Goal: Task Accomplishment & Management: Use online tool/utility

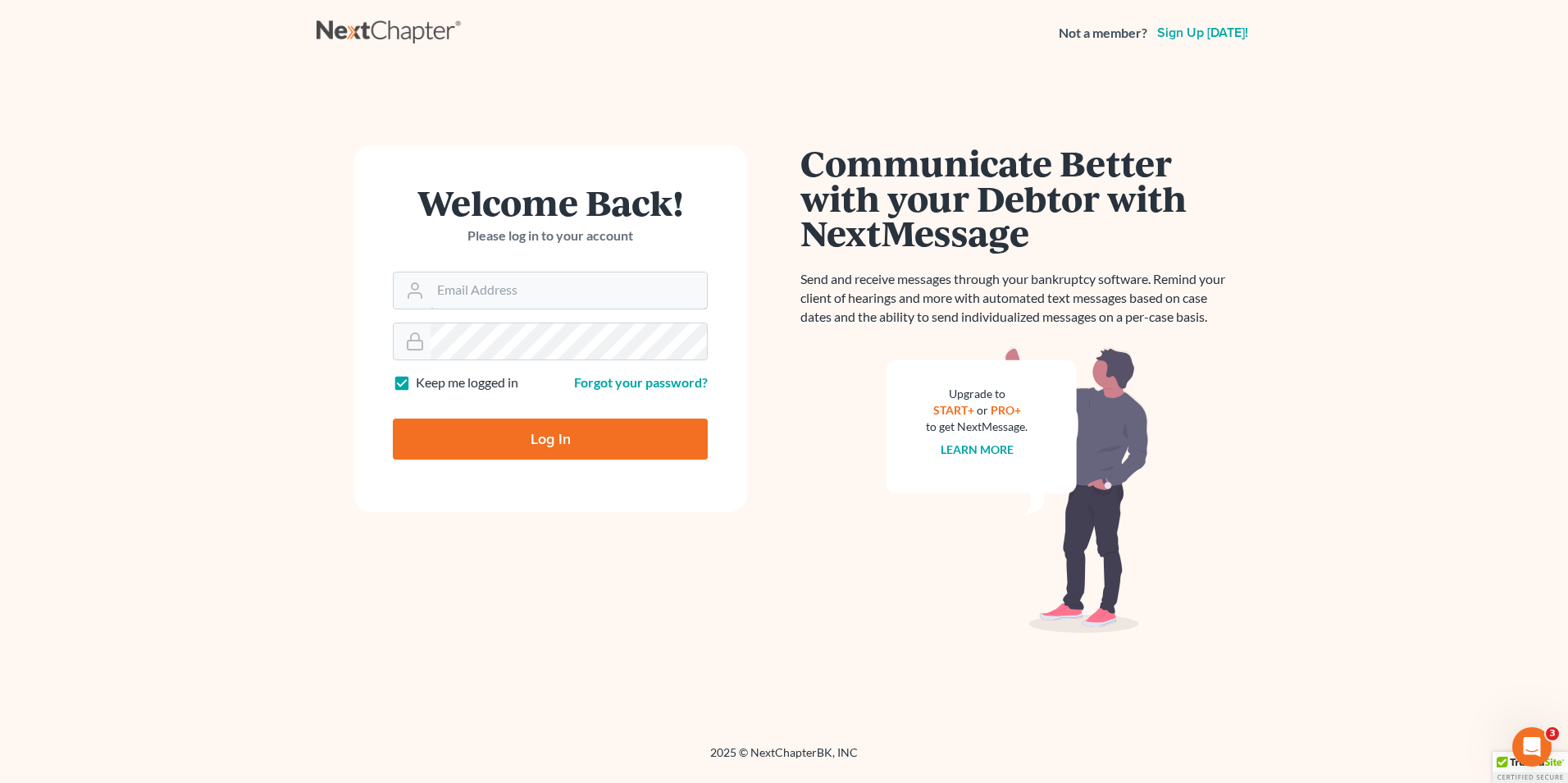
type input "[EMAIL_ADDRESS][DOMAIN_NAME]"
click at [540, 434] on input "Log In" at bounding box center [550, 439] width 315 height 41
type input "Thinking..."
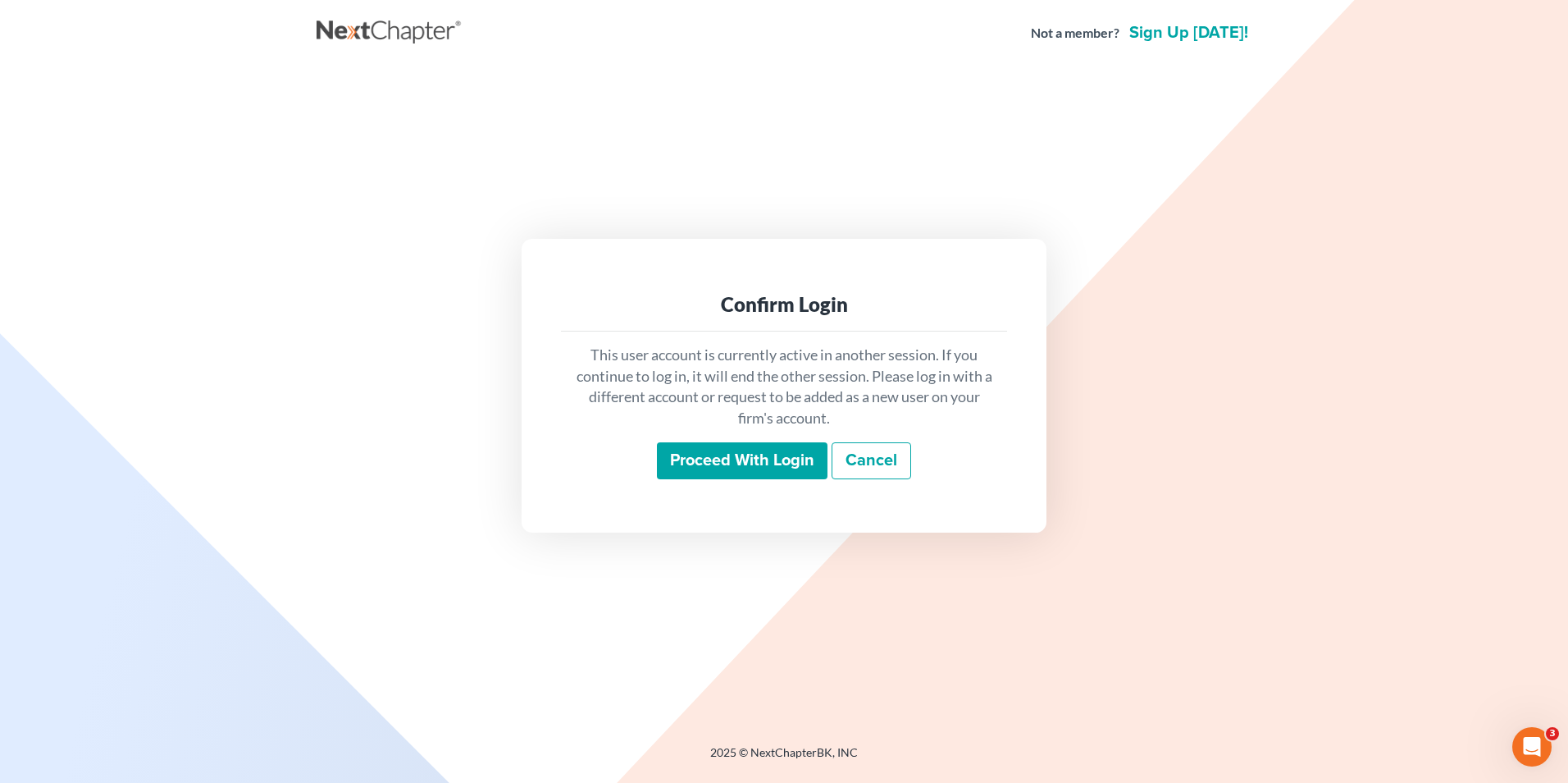
click at [730, 473] on input "Proceed with login" at bounding box center [742, 461] width 170 height 38
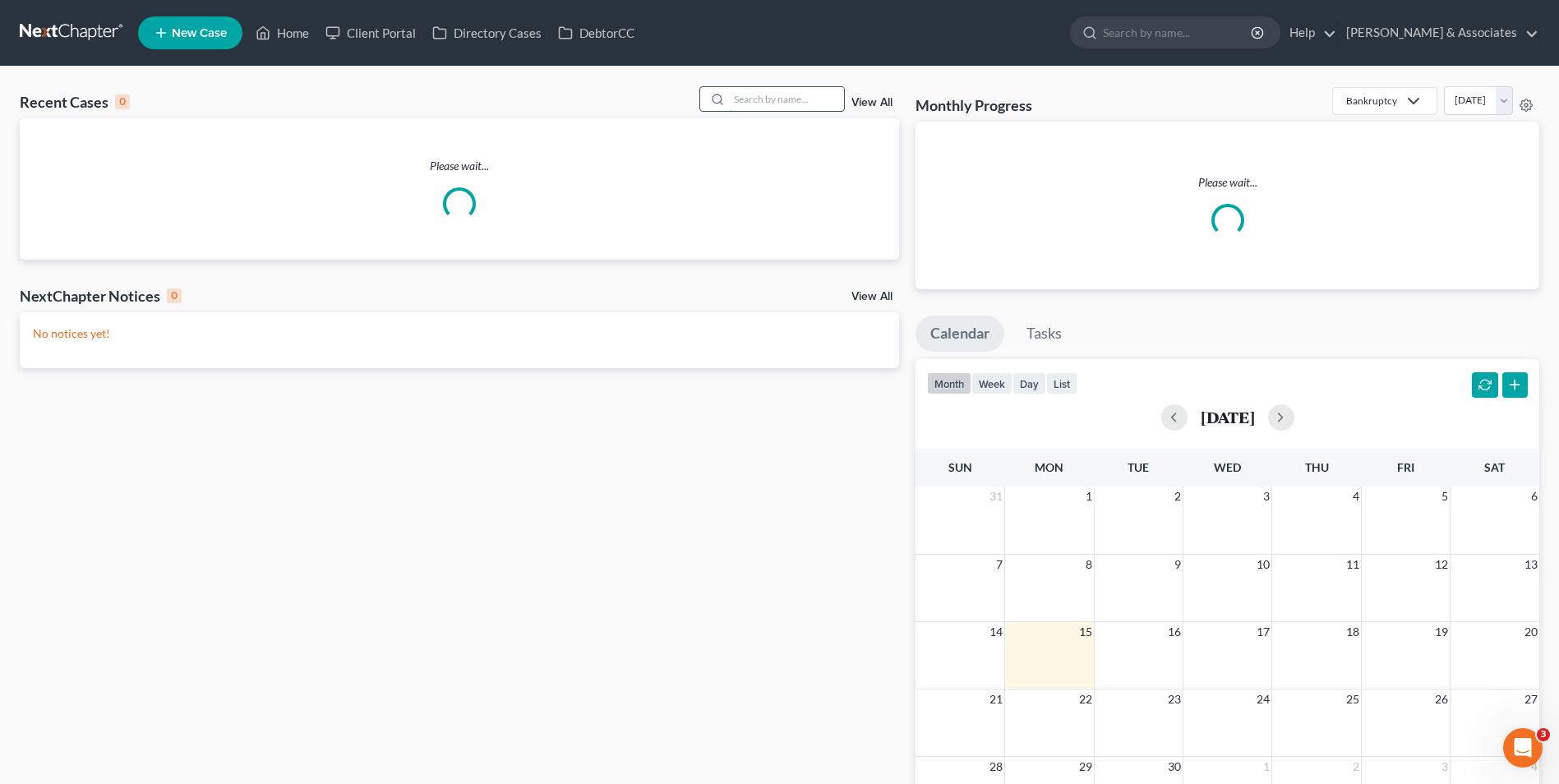
click at [794, 91] on input "search" at bounding box center [786, 99] width 115 height 24
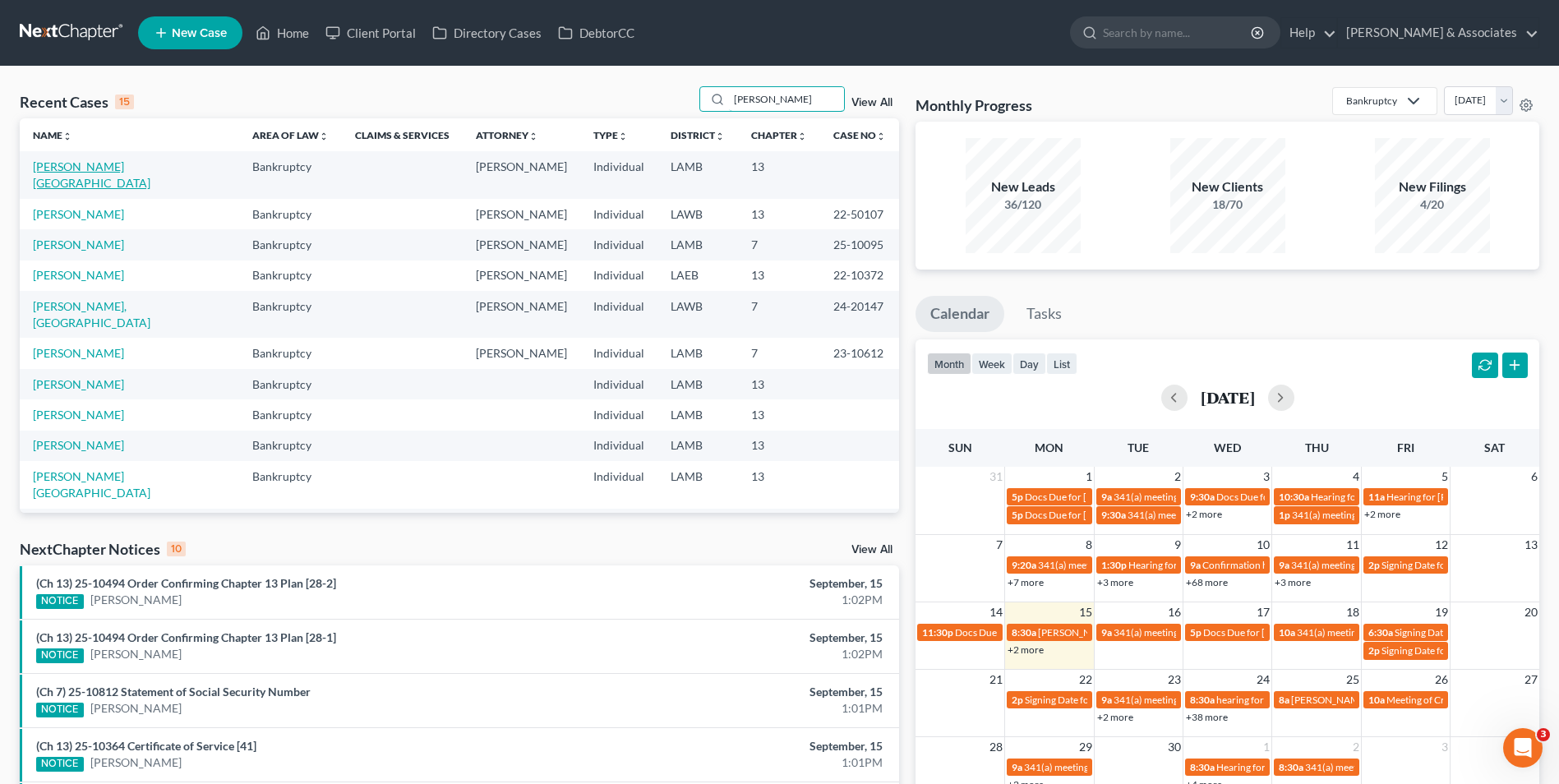
type input "morris"
click at [102, 169] on link "Morris, Anissa" at bounding box center [92, 174] width 117 height 30
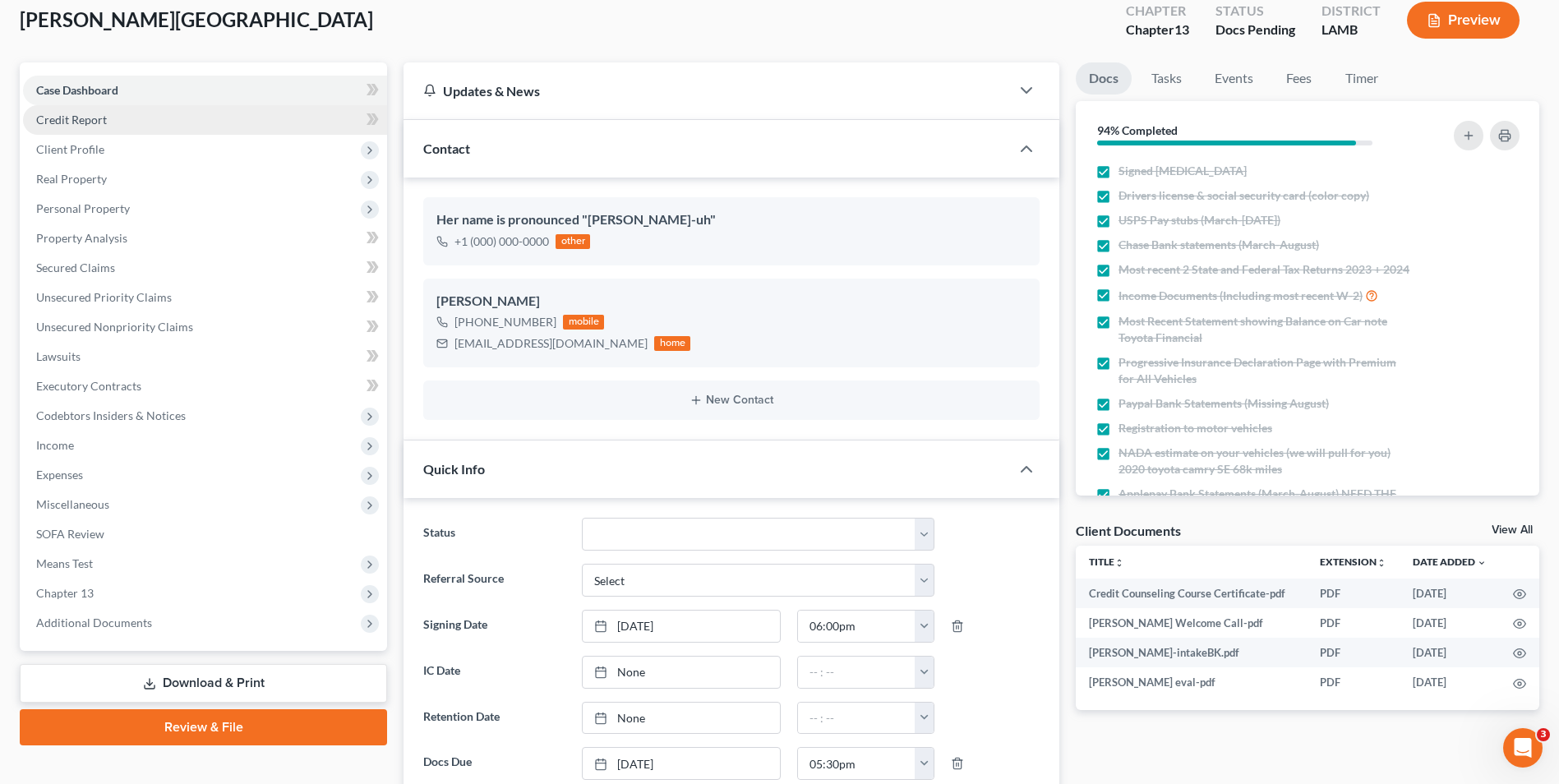
scroll to position [83, 0]
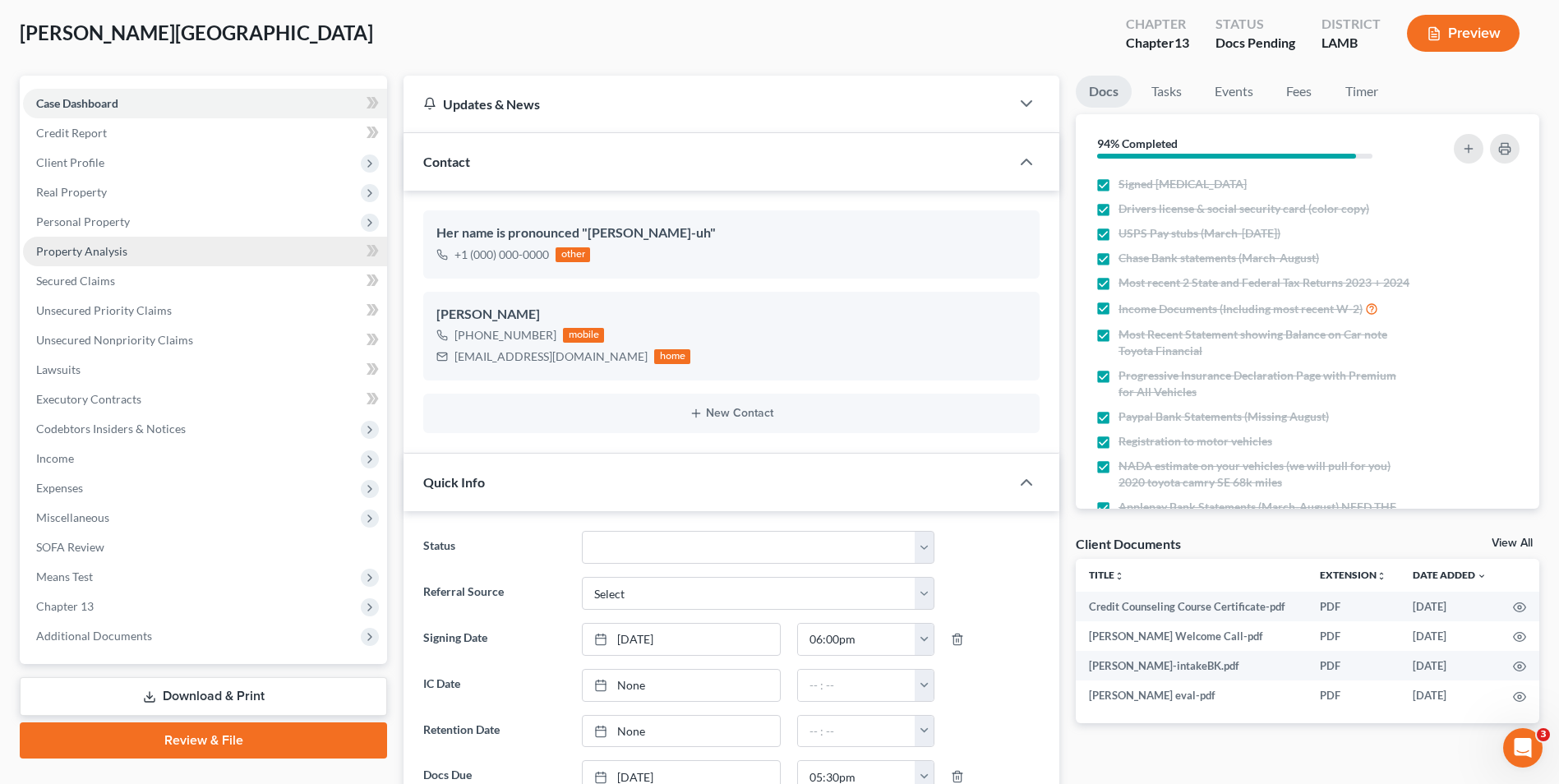
click at [182, 258] on link "Property Analysis" at bounding box center [205, 251] width 364 height 29
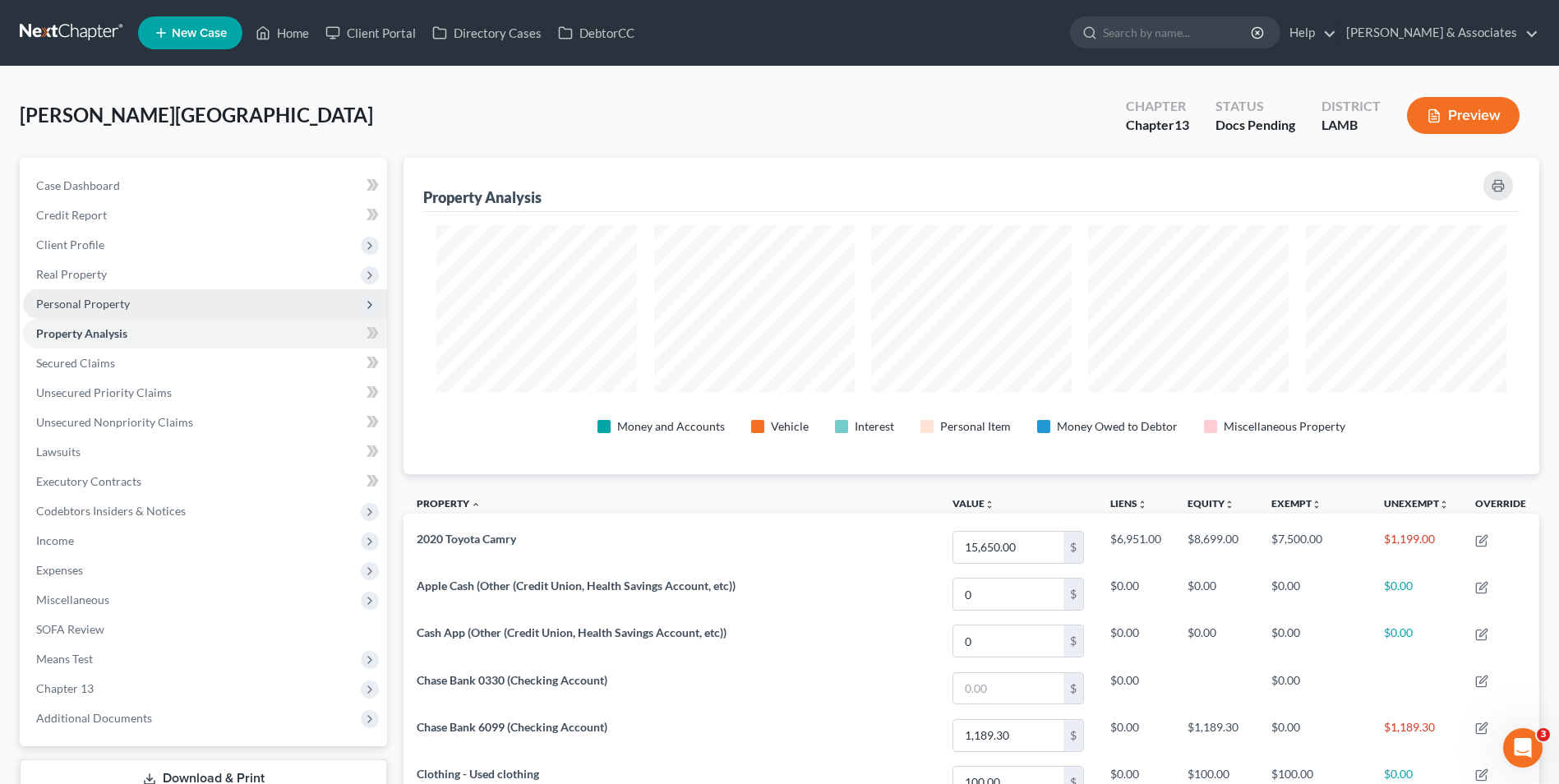
click at [177, 314] on span "Personal Property" at bounding box center [205, 304] width 364 height 29
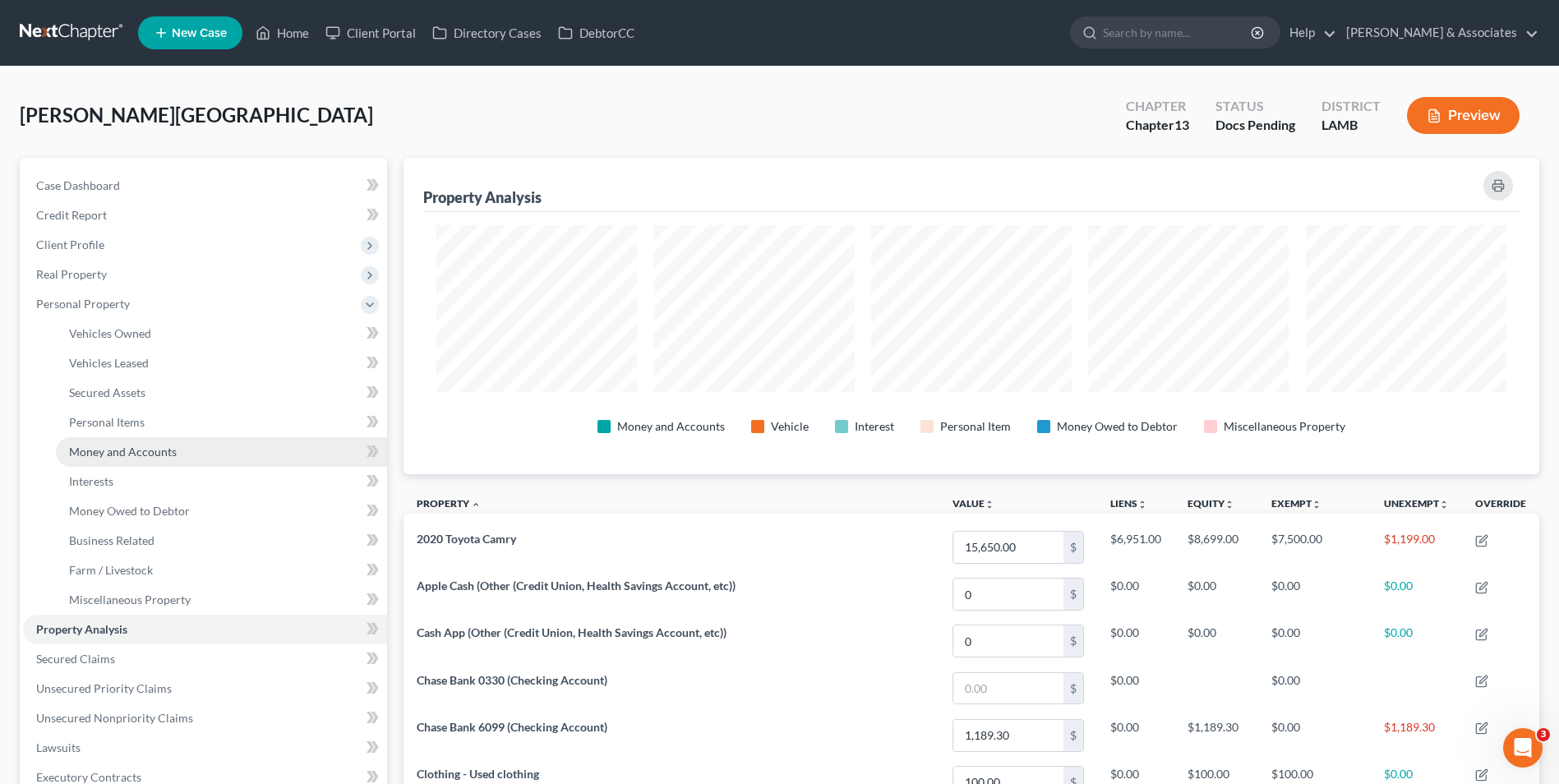
click at [148, 447] on span "Money and Accounts" at bounding box center [122, 451] width 107 height 14
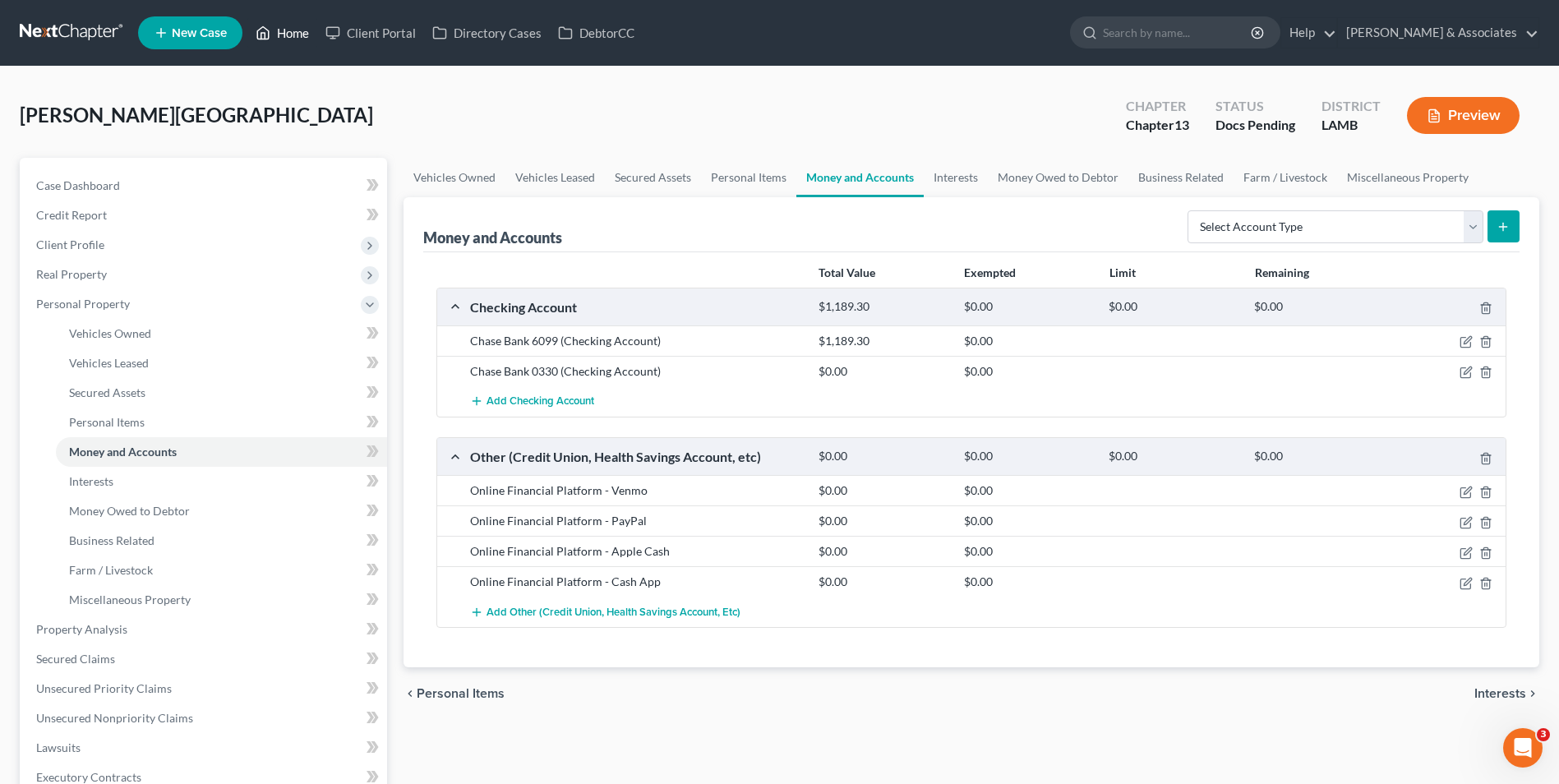
click at [276, 31] on link "Home" at bounding box center [282, 33] width 70 height 29
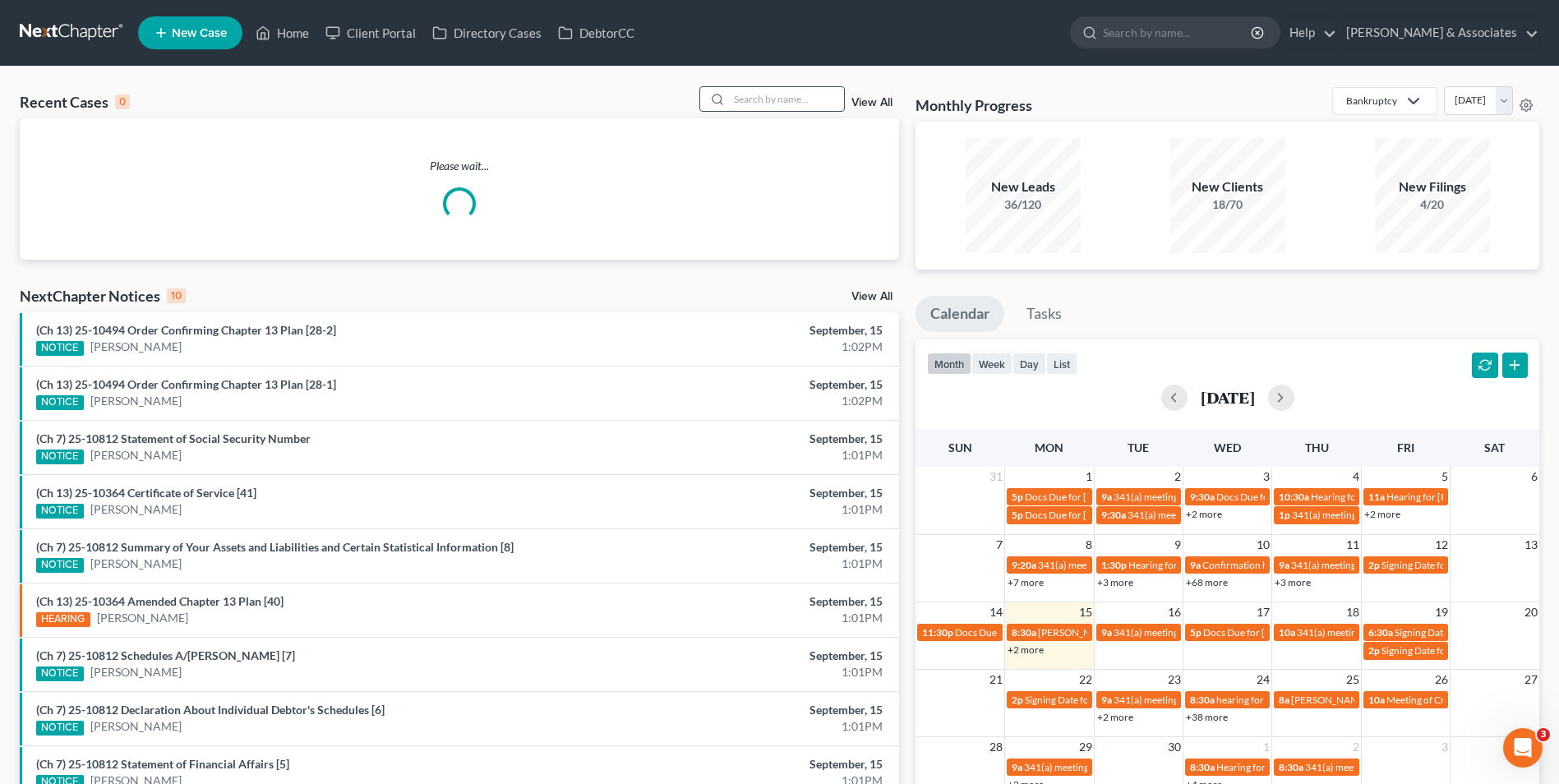
click at [829, 95] on input "search" at bounding box center [786, 99] width 115 height 24
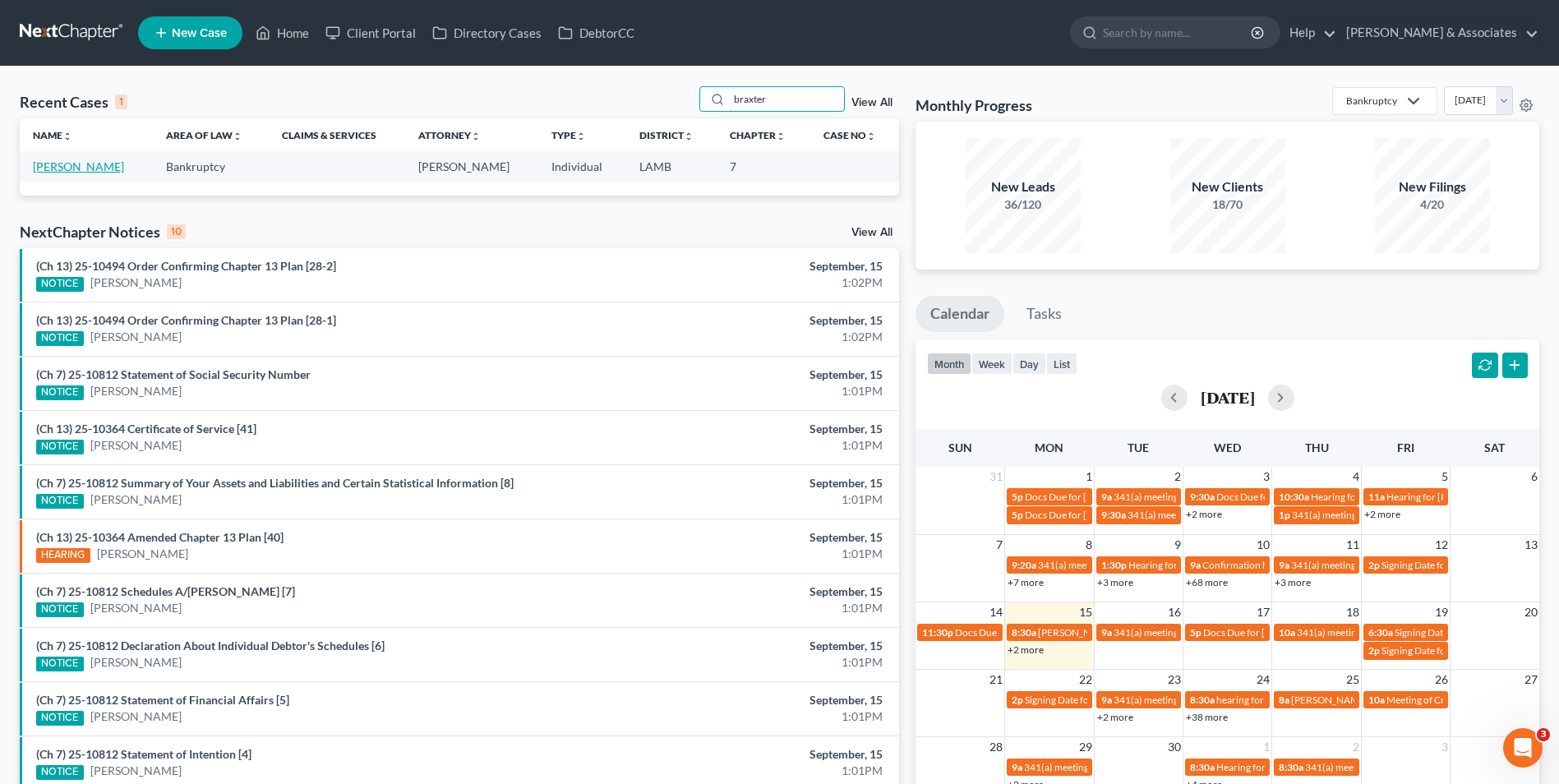
type input "braxter"
click at [44, 166] on link "Braxter, Whitney" at bounding box center [78, 166] width 91 height 14
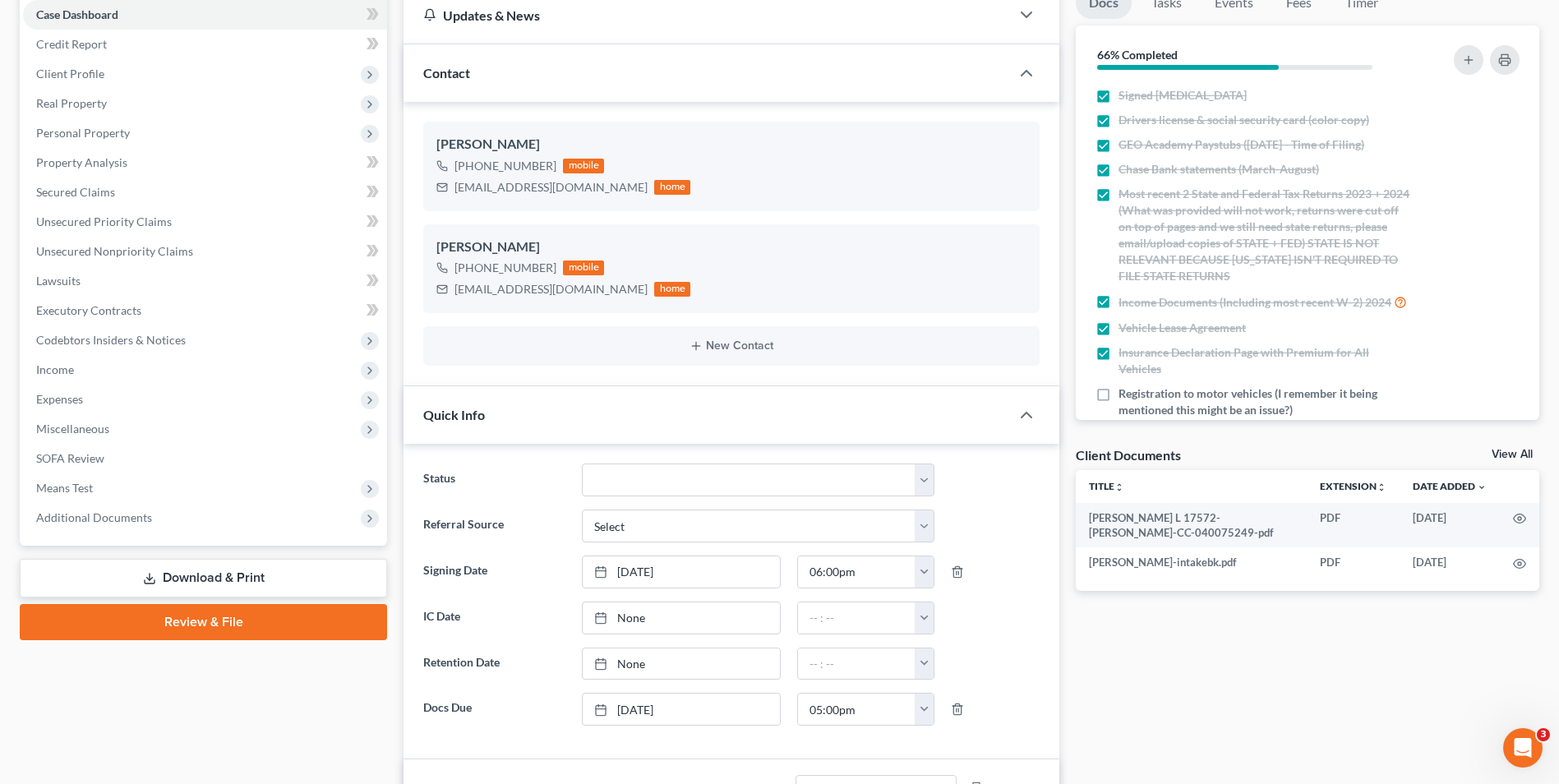
scroll to position [100, 0]
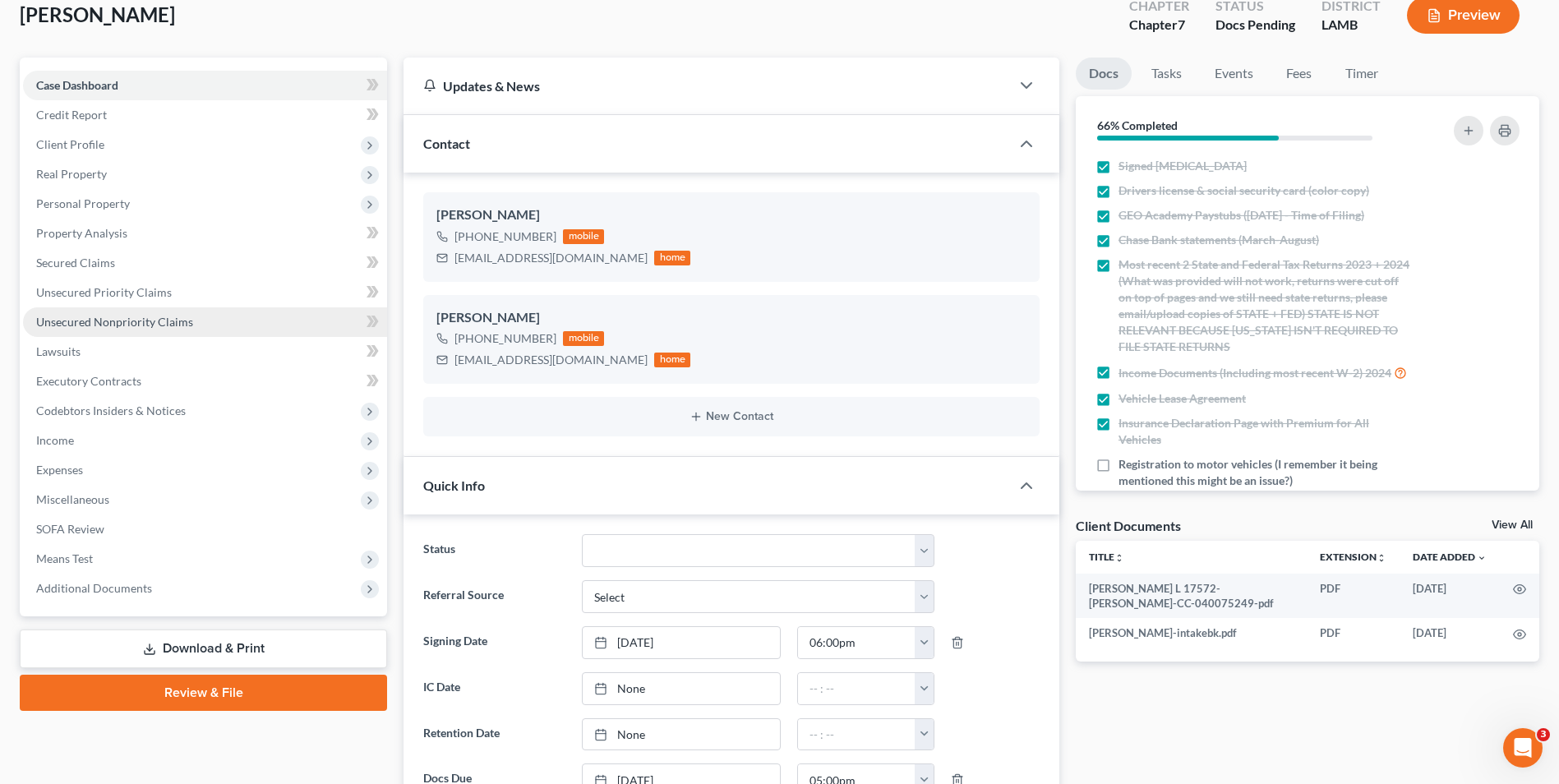
click at [201, 333] on link "Unsecured Nonpriority Claims" at bounding box center [205, 322] width 364 height 29
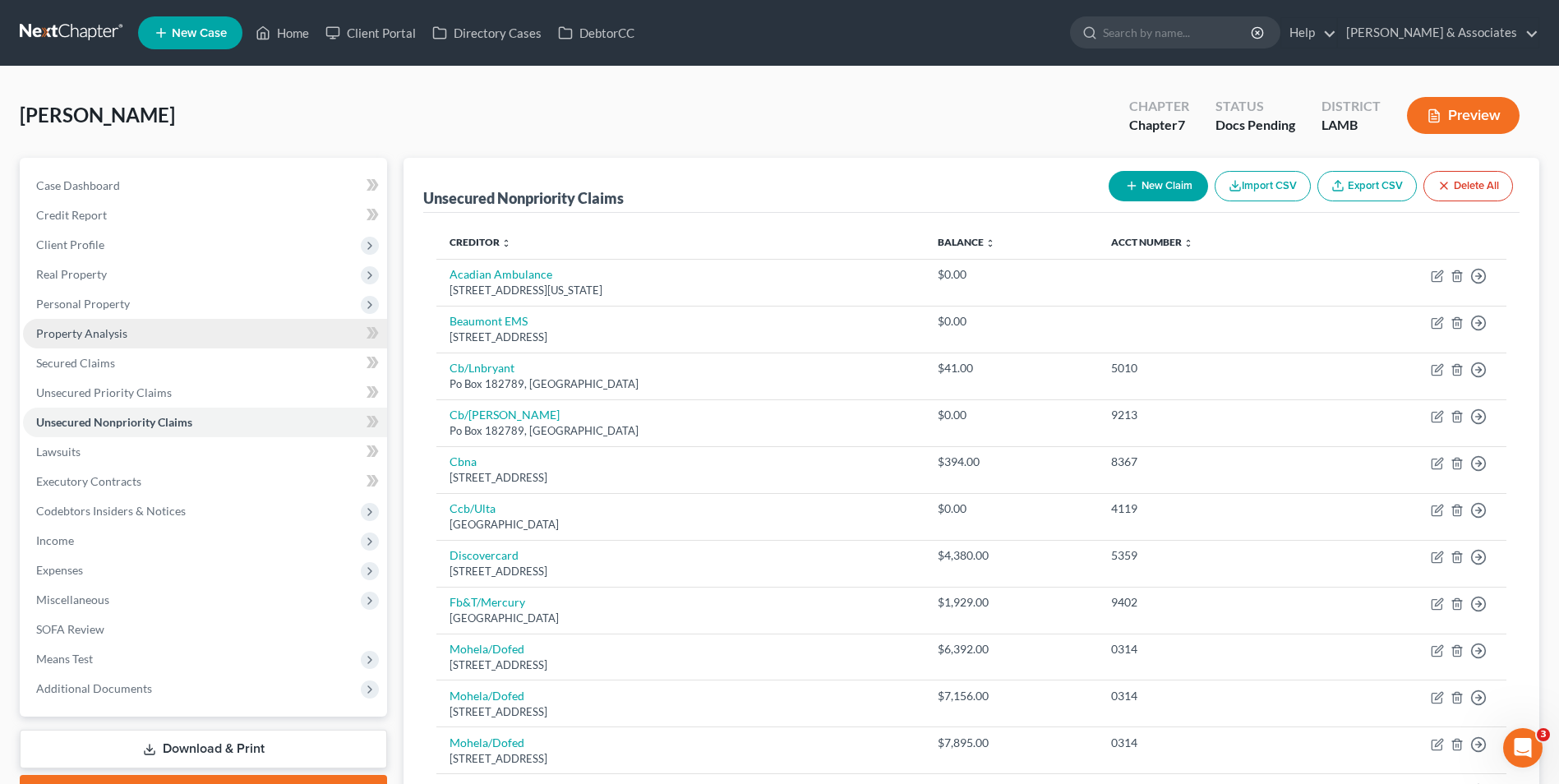
click at [146, 336] on link "Property Analysis" at bounding box center [205, 334] width 364 height 29
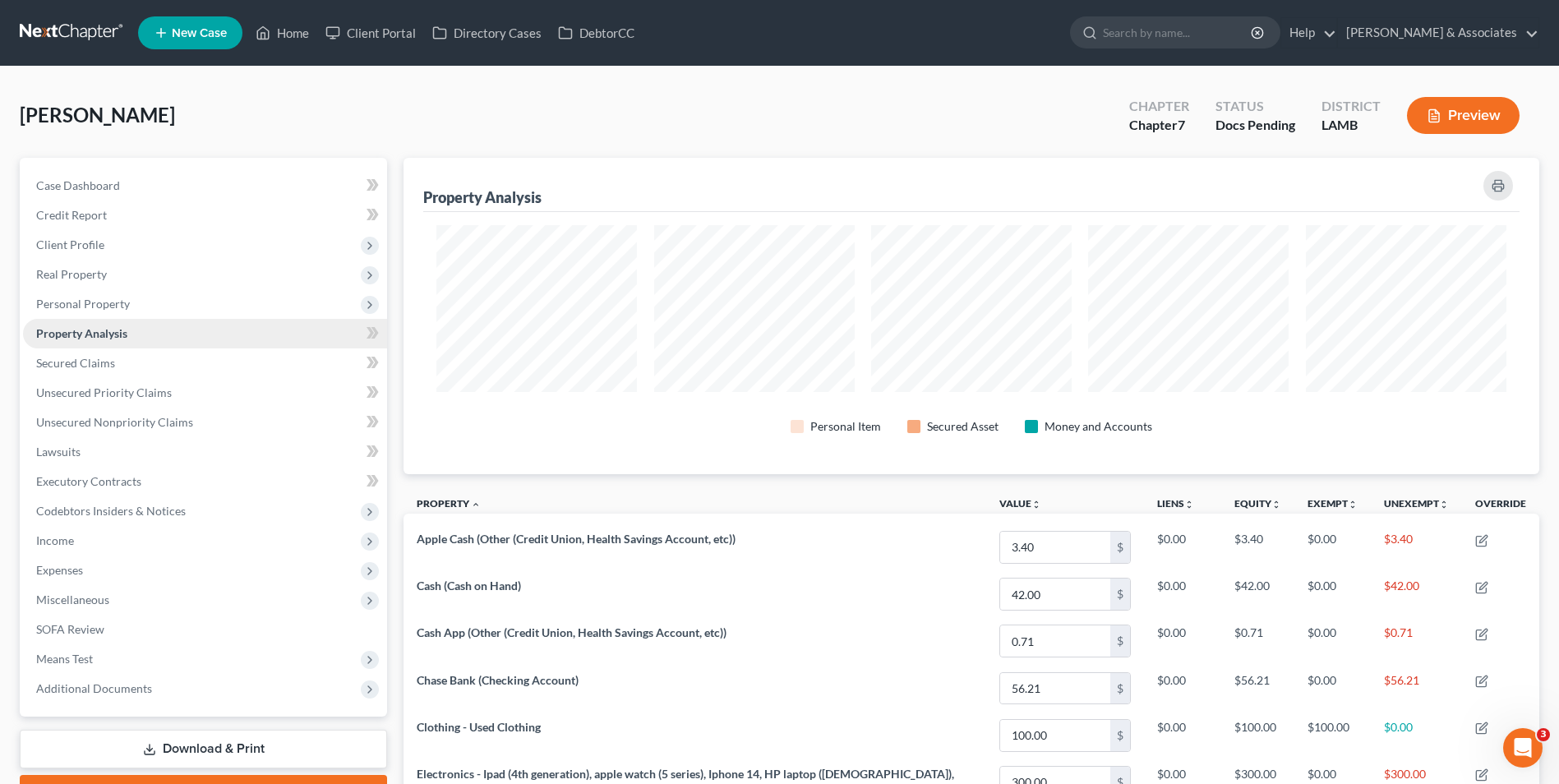
scroll to position [316, 1135]
click at [151, 300] on span "Personal Property" at bounding box center [205, 304] width 364 height 29
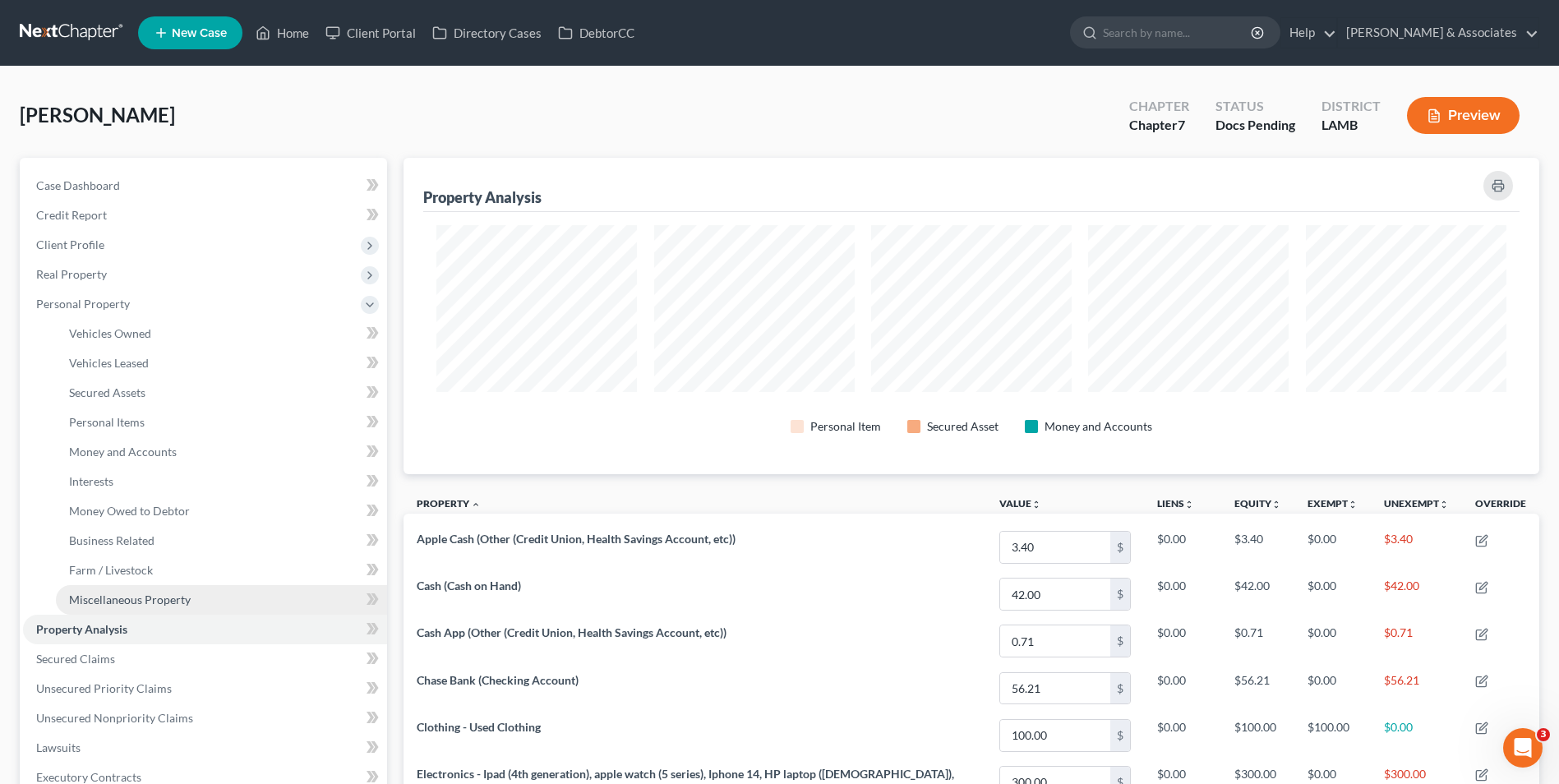
click at [193, 590] on link "Miscellaneous Property" at bounding box center [221, 600] width 331 height 29
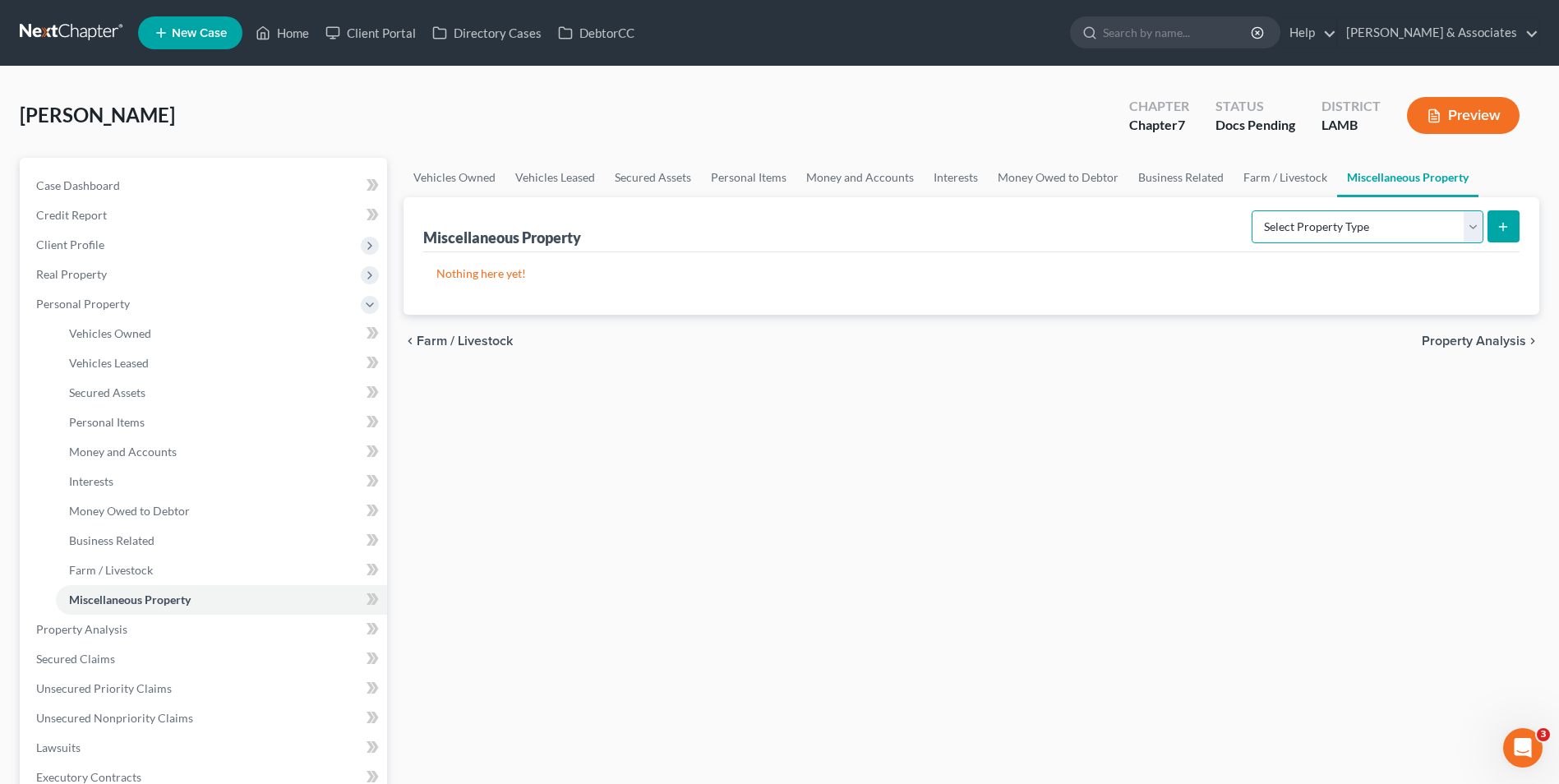
click at [1311, 230] on select "Select Property Type Assigned for Creditor Benefit Within 1 Year Holding for An…" at bounding box center [1366, 226] width 232 height 33
select select "not_yet_listed"
click at [1251, 210] on select "Select Property Type Assigned for Creditor Benefit Within 1 Year Holding for An…" at bounding box center [1366, 226] width 232 height 33
click at [1048, 186] on link "Money Owed to Debtor" at bounding box center [1057, 177] width 140 height 39
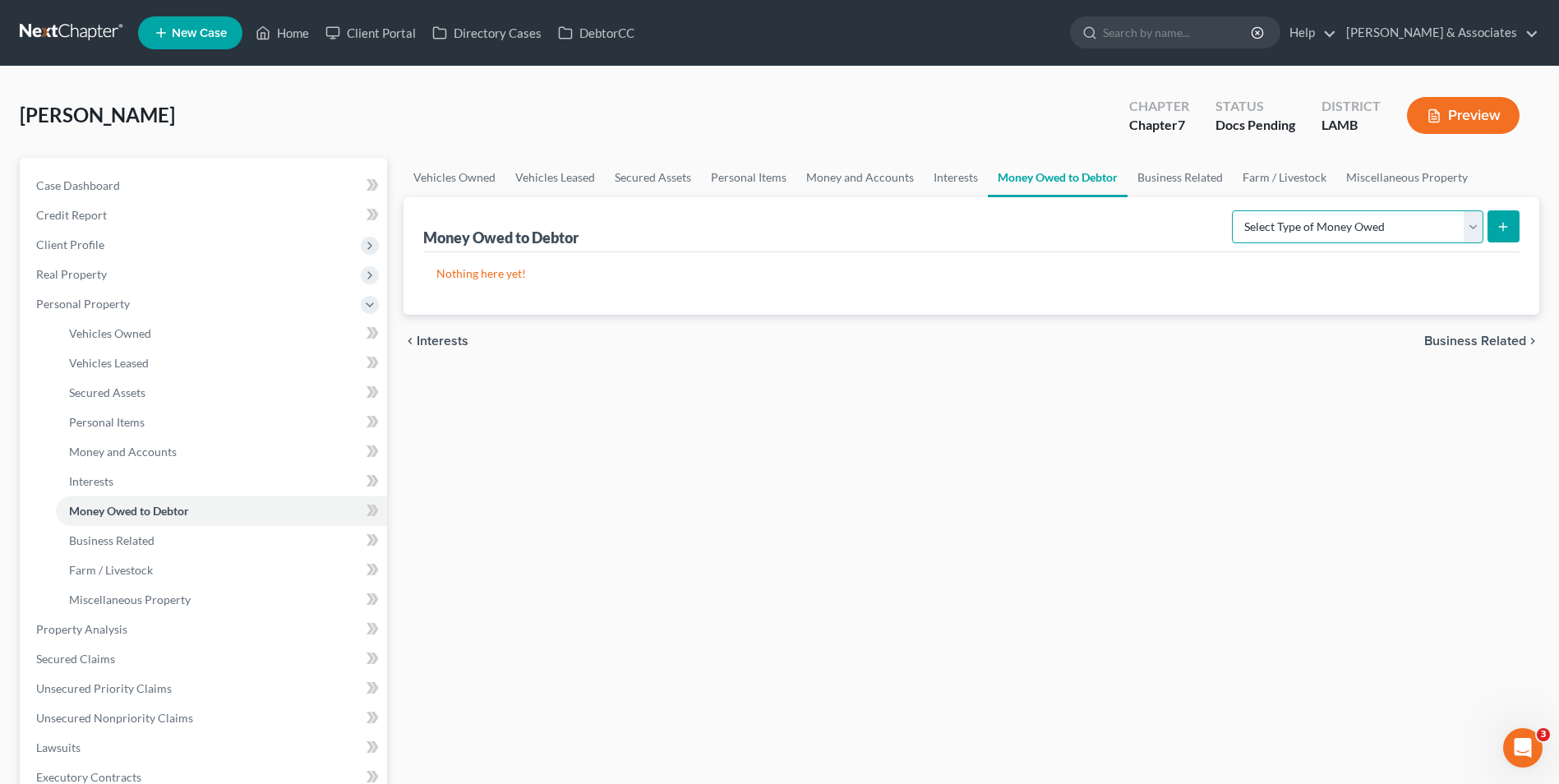
click at [1278, 229] on select "Select Type of Money Owed Accounts Receivable Alimony Child Support Claims Agai…" at bounding box center [1357, 226] width 251 height 33
select select "claims_against_third_parties"
click at [1234, 210] on select "Select Type of Money Owed Accounts Receivable Alimony Child Support Claims Agai…" at bounding box center [1357, 226] width 251 height 33
click at [1495, 228] on button "submit" at bounding box center [1503, 226] width 32 height 32
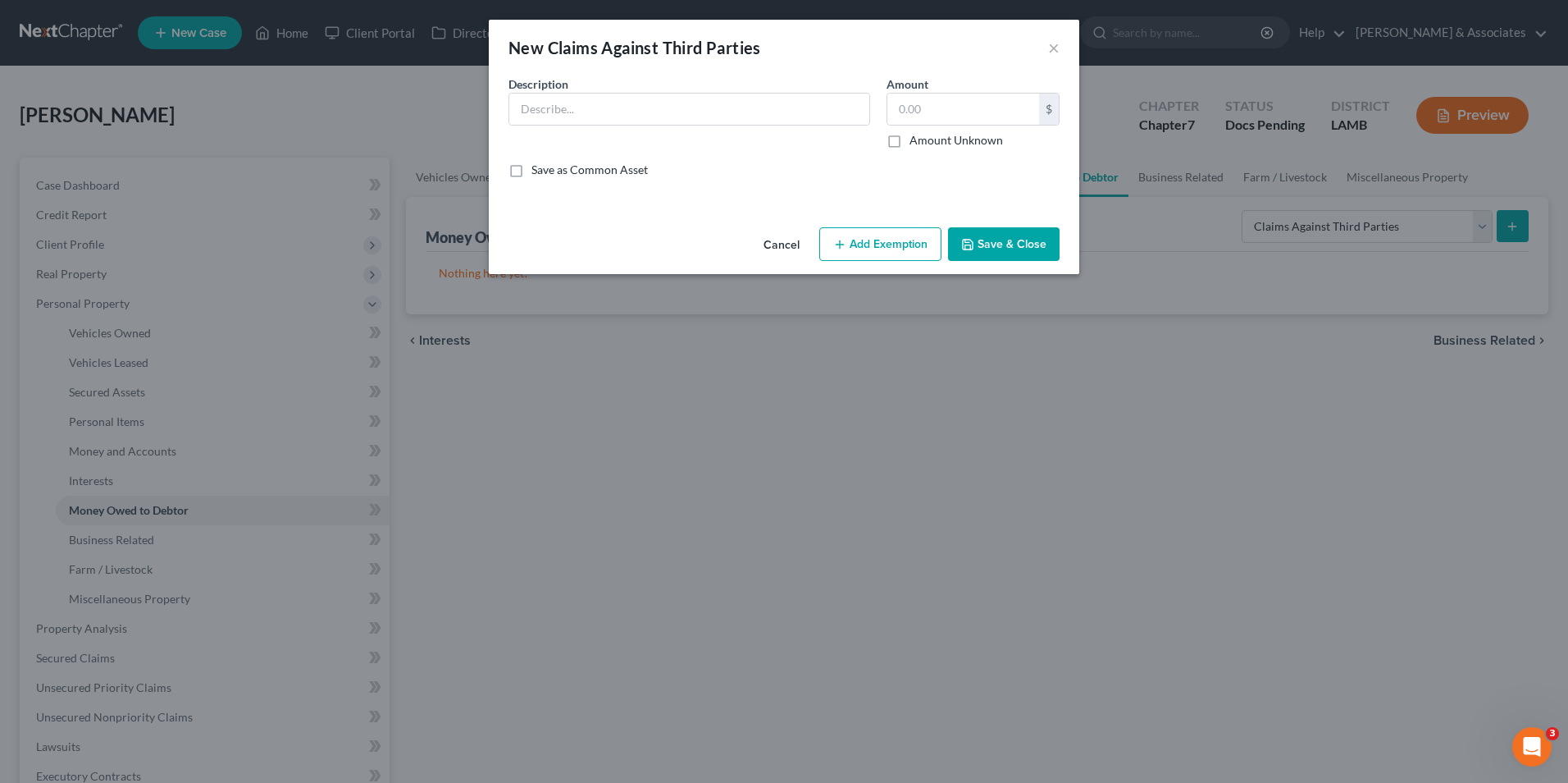
click at [667, 136] on div "Description *" at bounding box center [689, 112] width 378 height 73
click at [665, 121] on input "text" at bounding box center [688, 109] width 360 height 31
type input "Unresolved Car Accident"
click at [910, 145] on label "Amount Unknown" at bounding box center [957, 140] width 93 height 16
click at [916, 143] on input "Amount Unknown" at bounding box center [922, 137] width 11 height 11
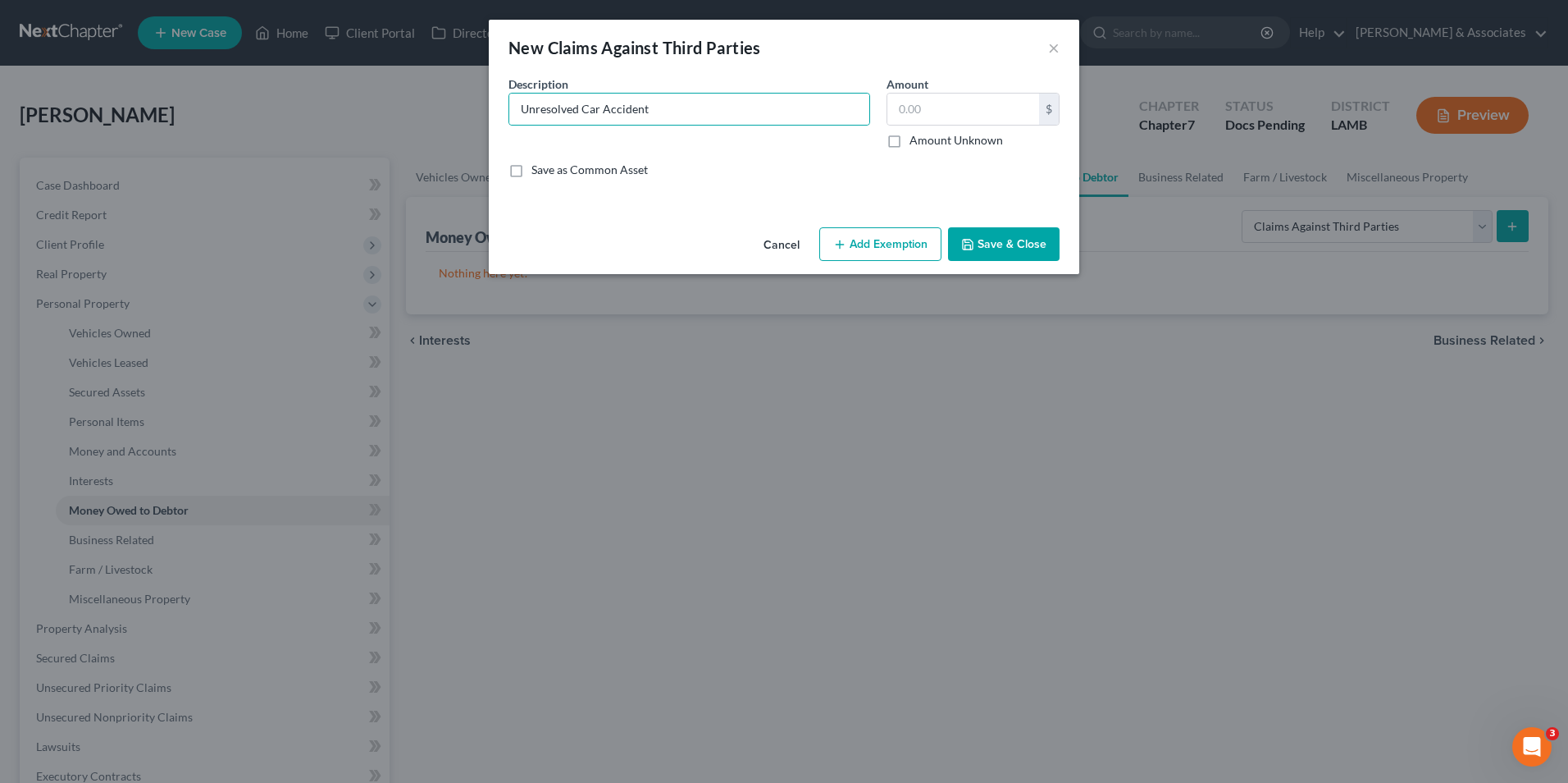
checkbox input "true"
type input "0.00"
click at [997, 238] on button "Save & Close" at bounding box center [1004, 245] width 112 height 35
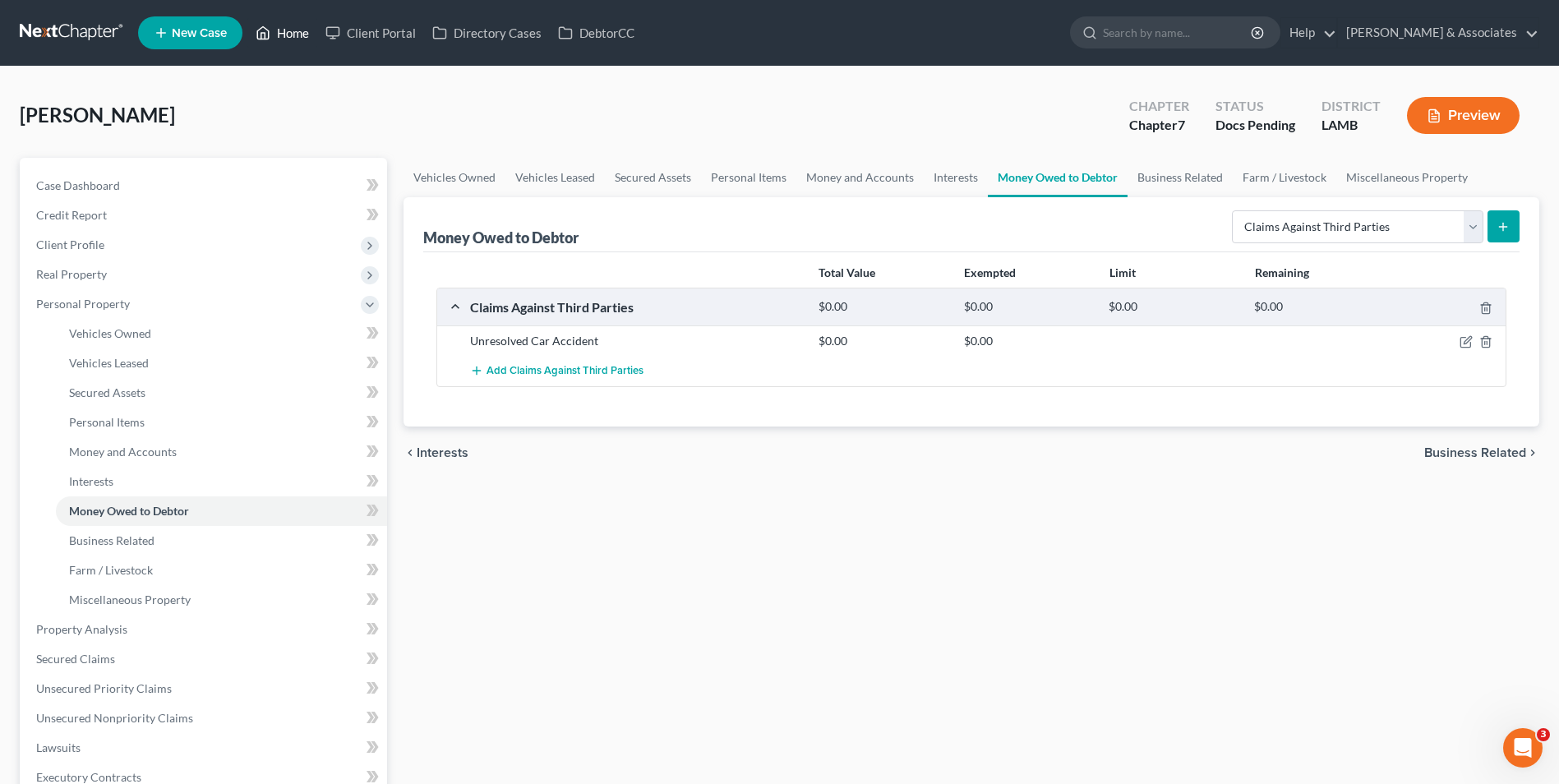
click at [282, 28] on link "Home" at bounding box center [282, 33] width 70 height 29
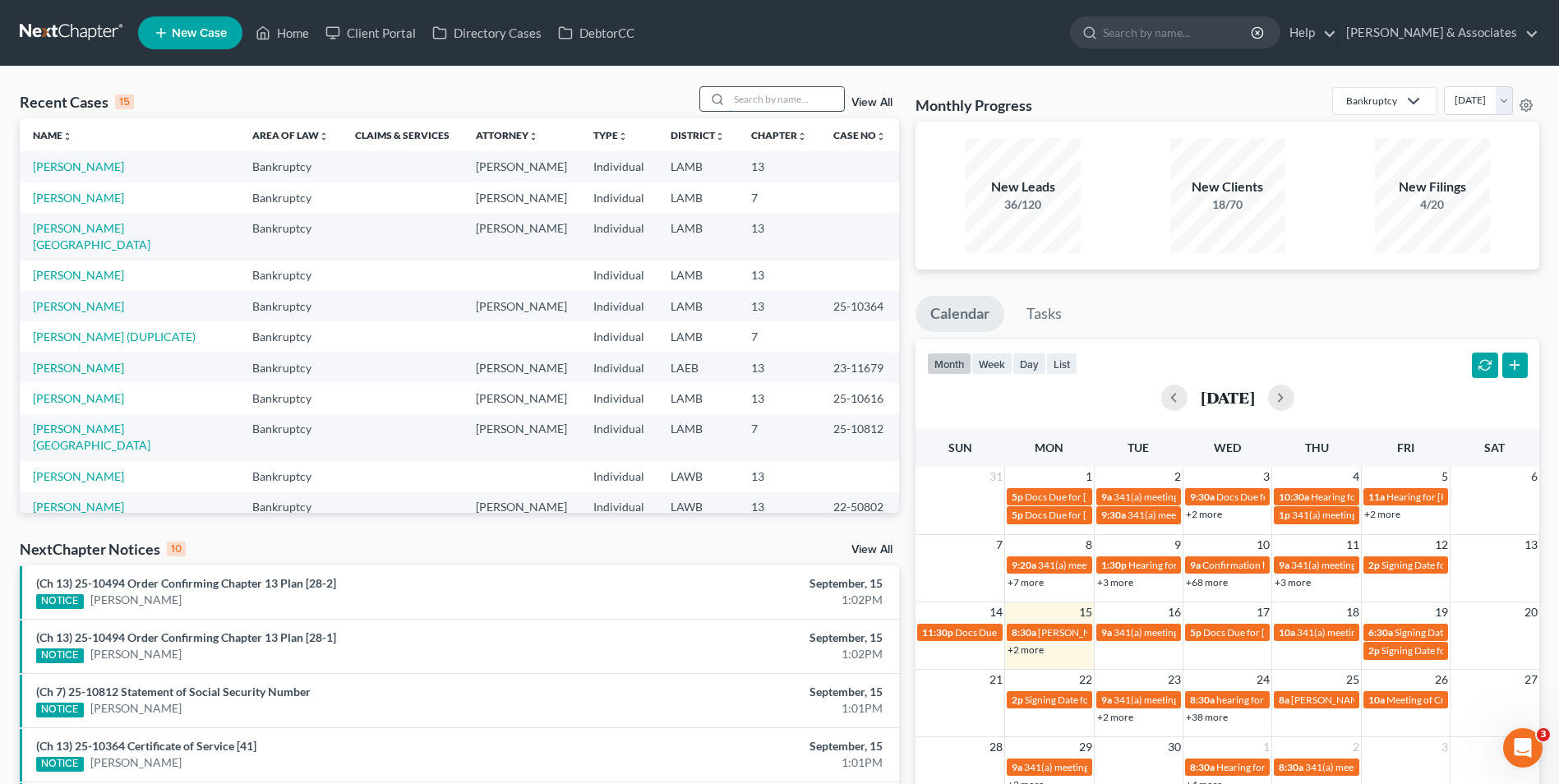
click at [778, 97] on input "search" at bounding box center [786, 99] width 115 height 24
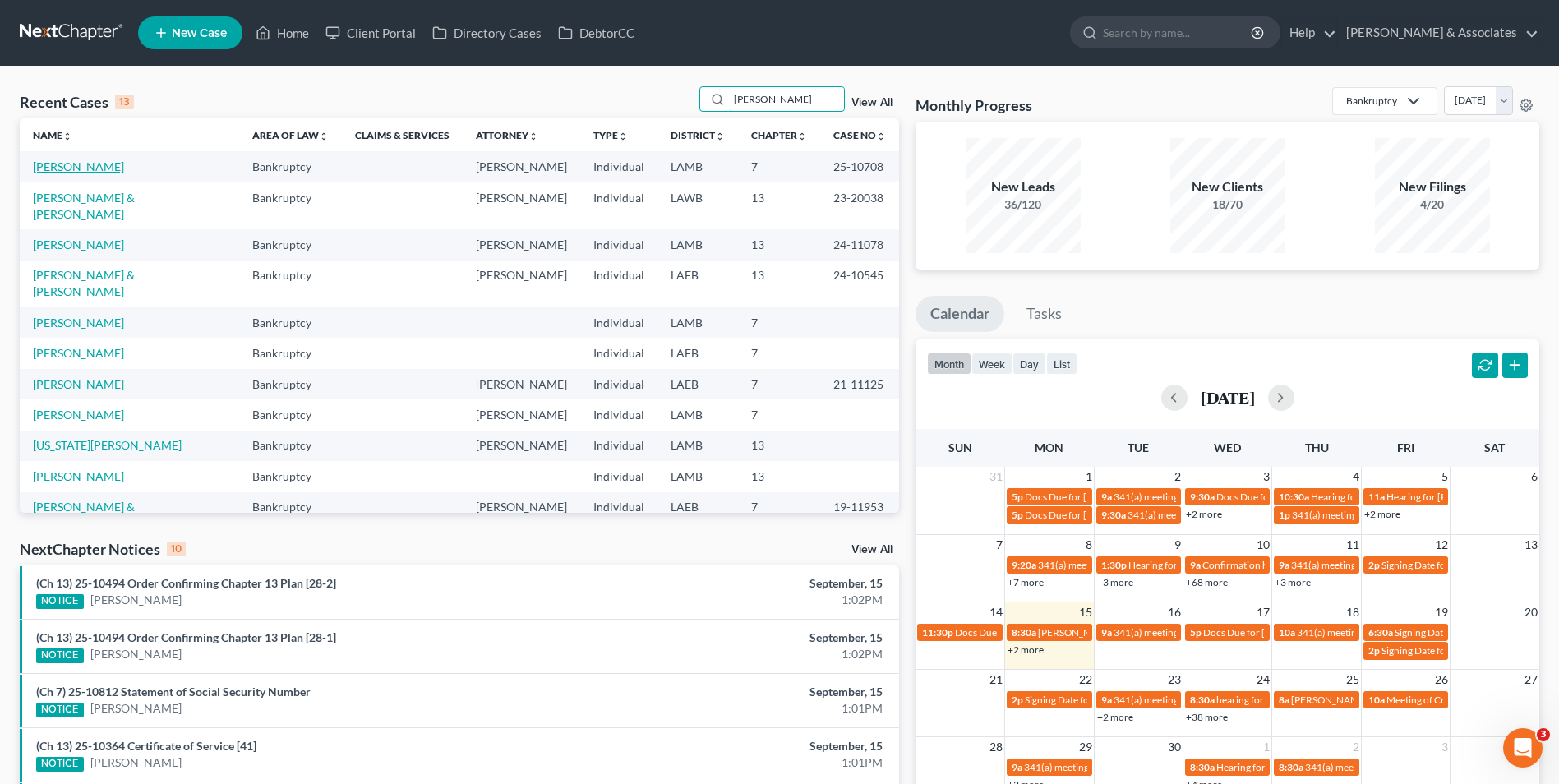
type input "dana"
click at [73, 167] on link "Miller, Dana" at bounding box center [78, 166] width 91 height 14
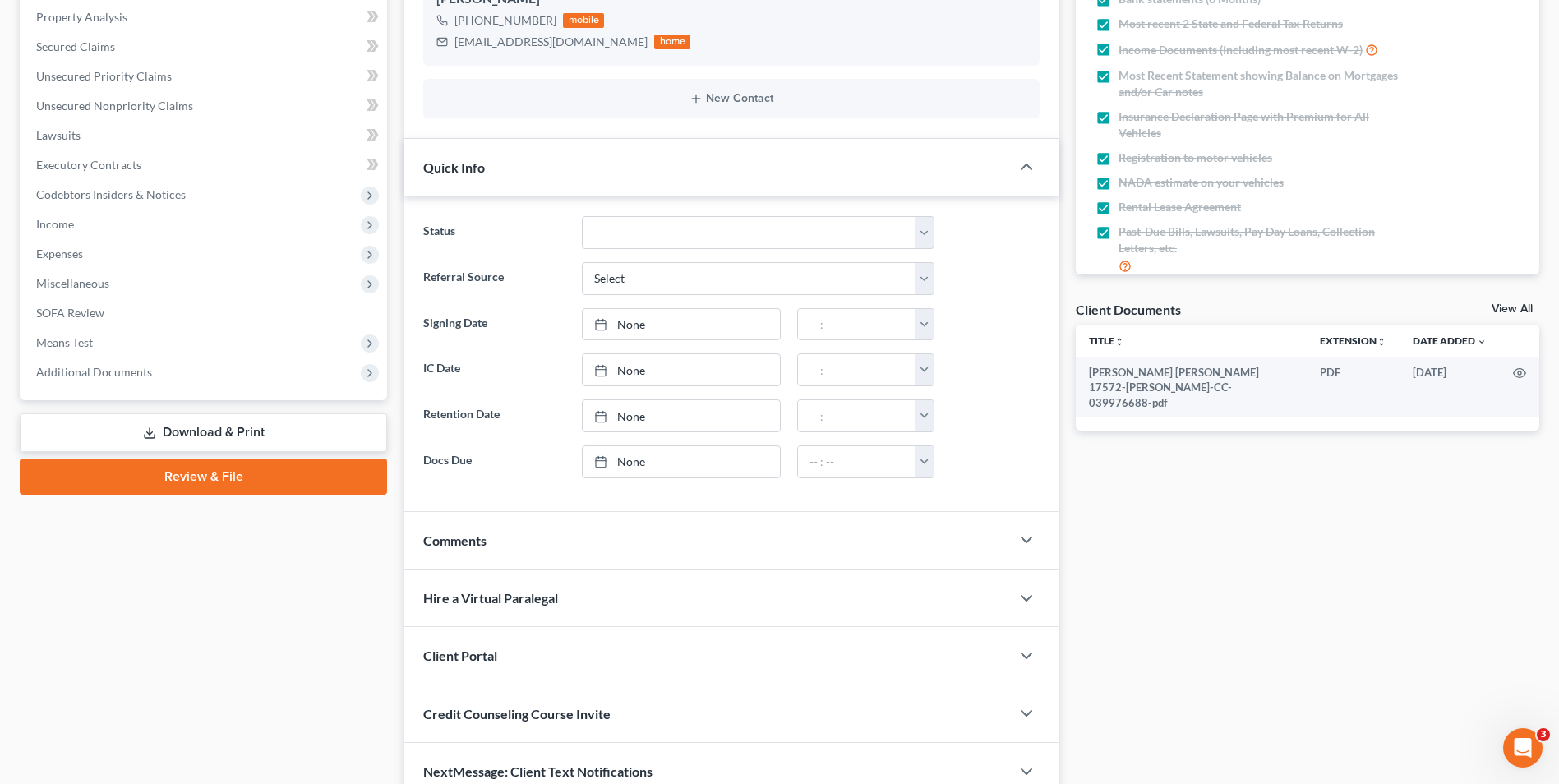
scroll to position [328, 0]
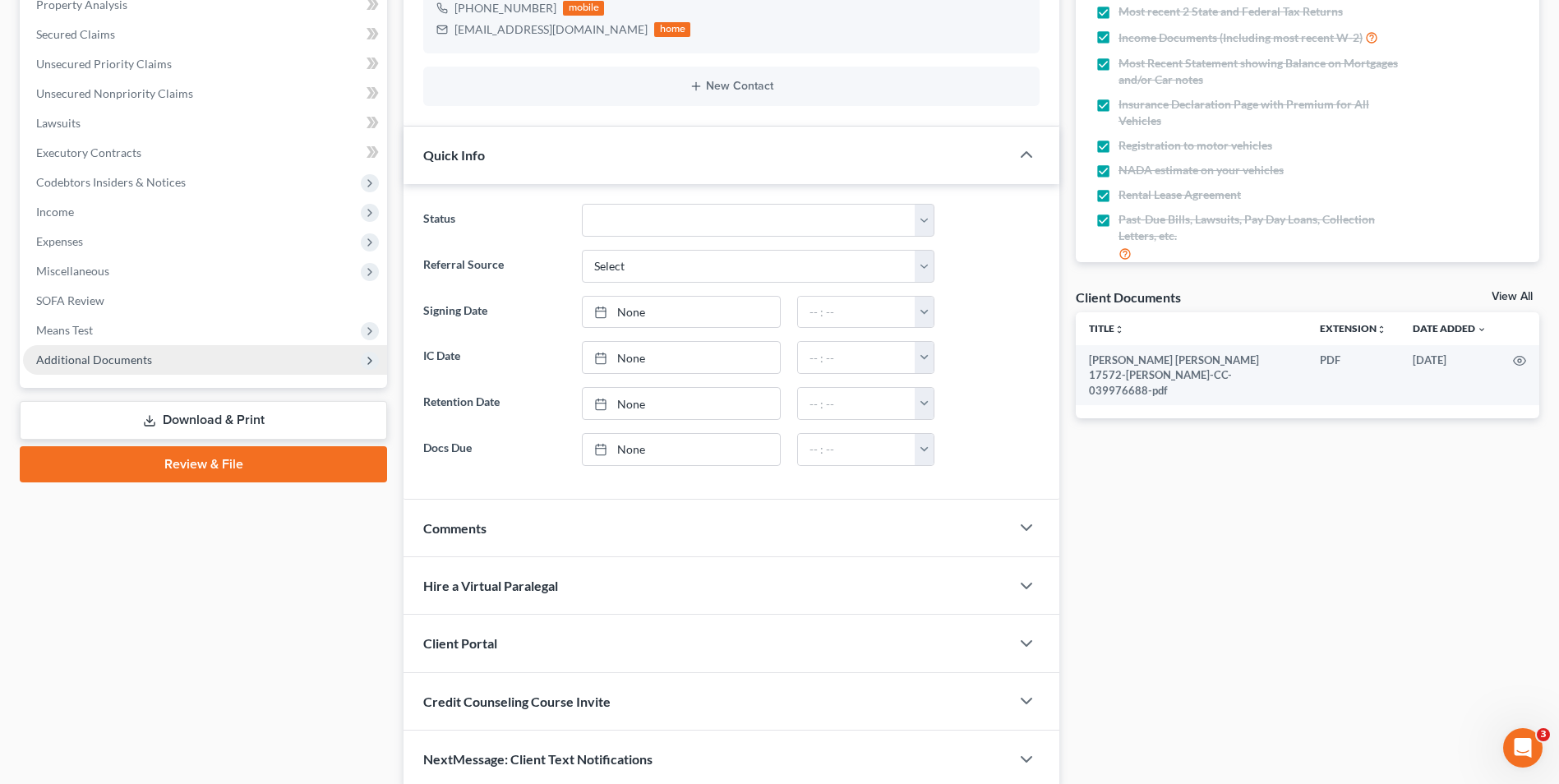
click at [206, 367] on span "Additional Documents" at bounding box center [205, 359] width 364 height 29
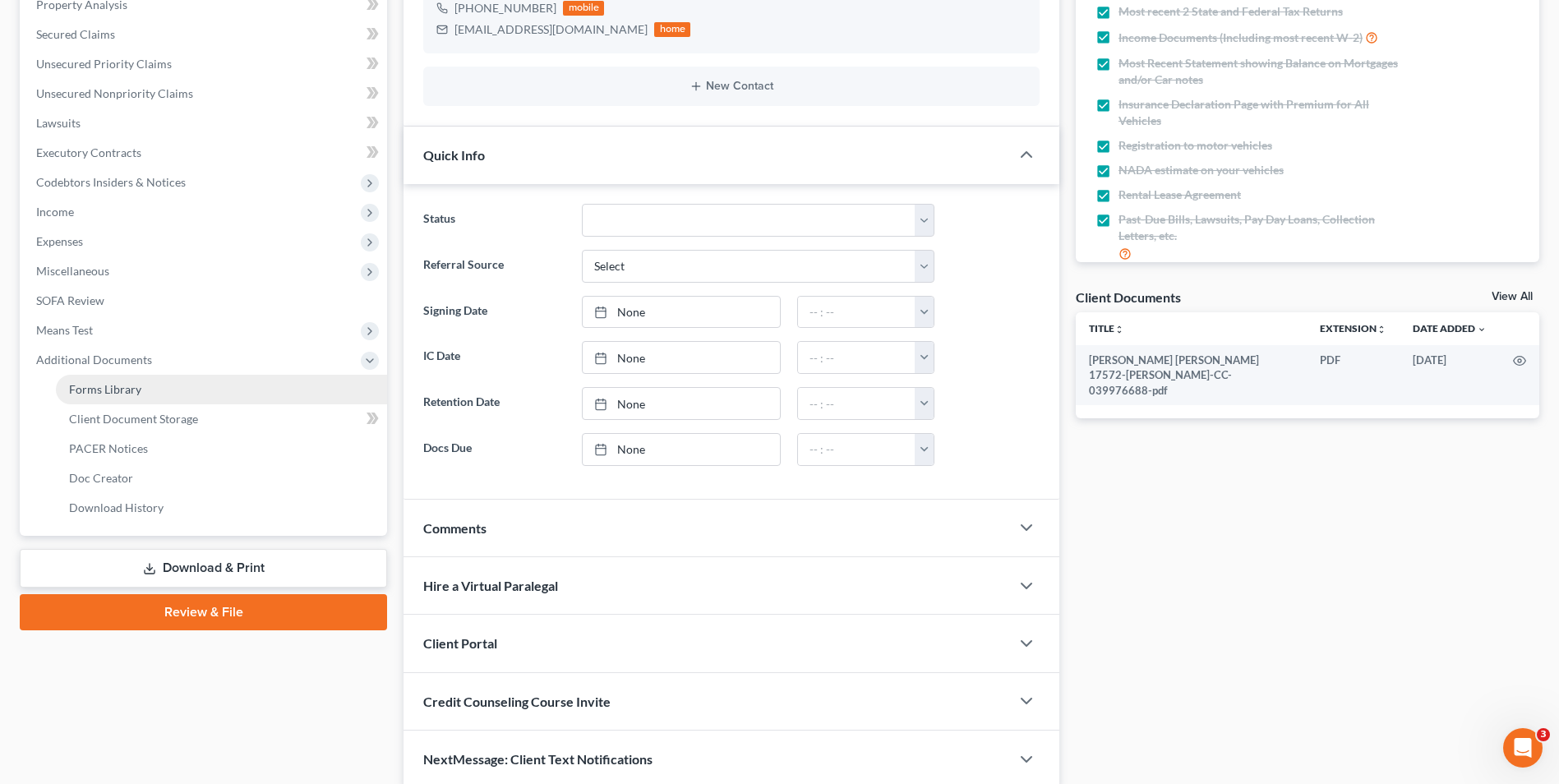
click at [183, 397] on link "Forms Library" at bounding box center [221, 390] width 331 height 29
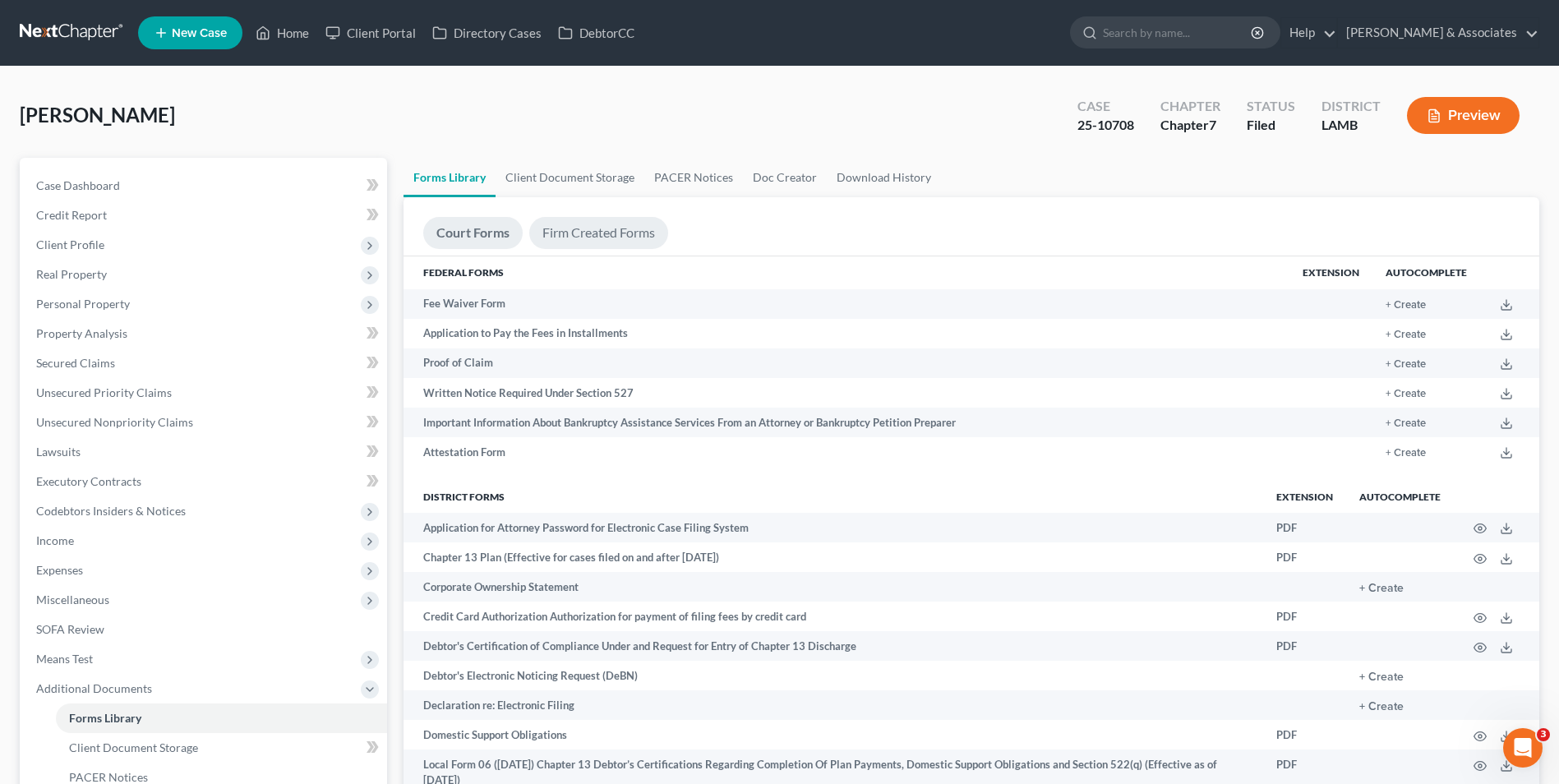
click at [558, 239] on link "Firm Created Forms" at bounding box center [598, 233] width 138 height 32
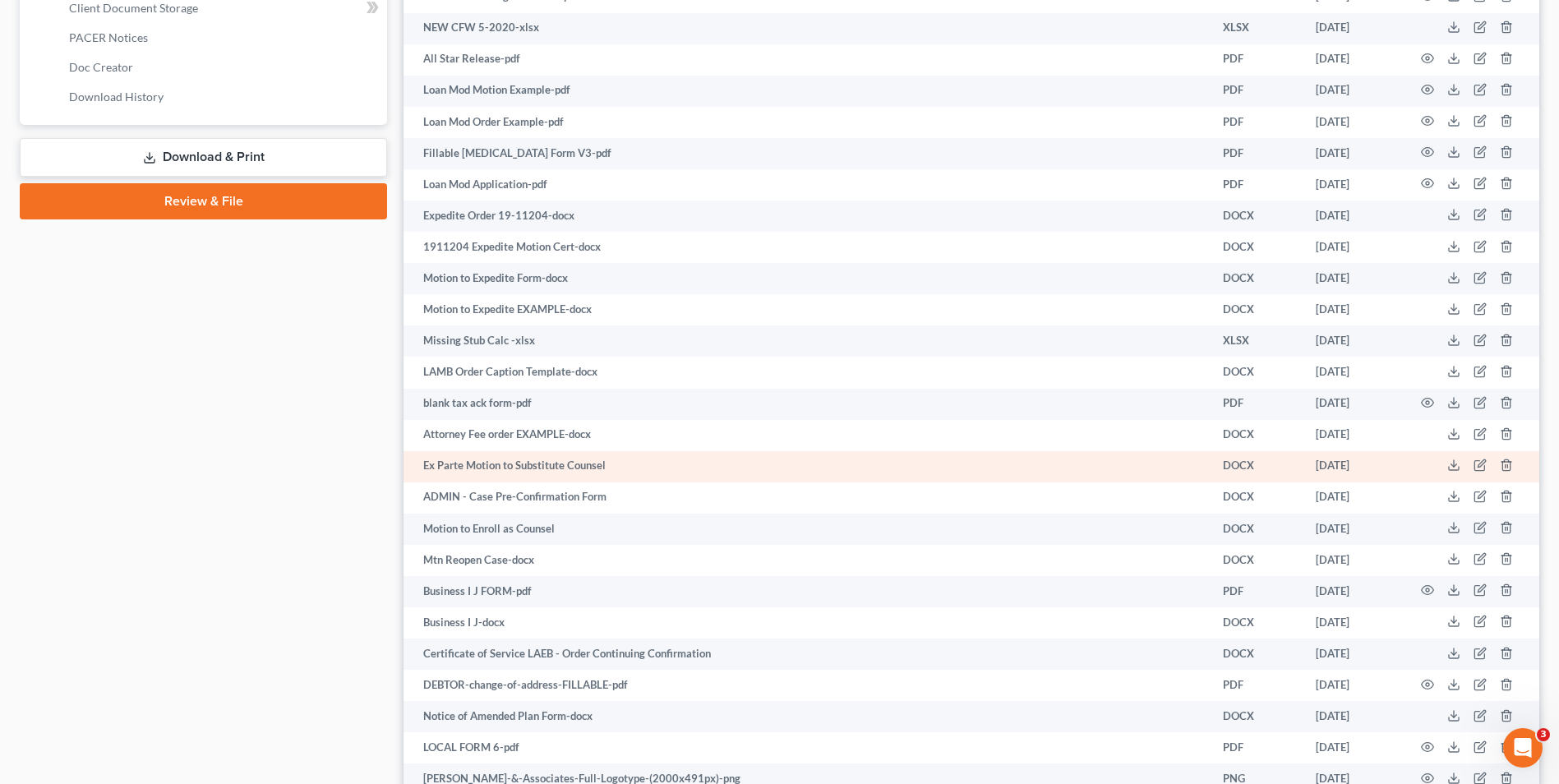
scroll to position [822, 0]
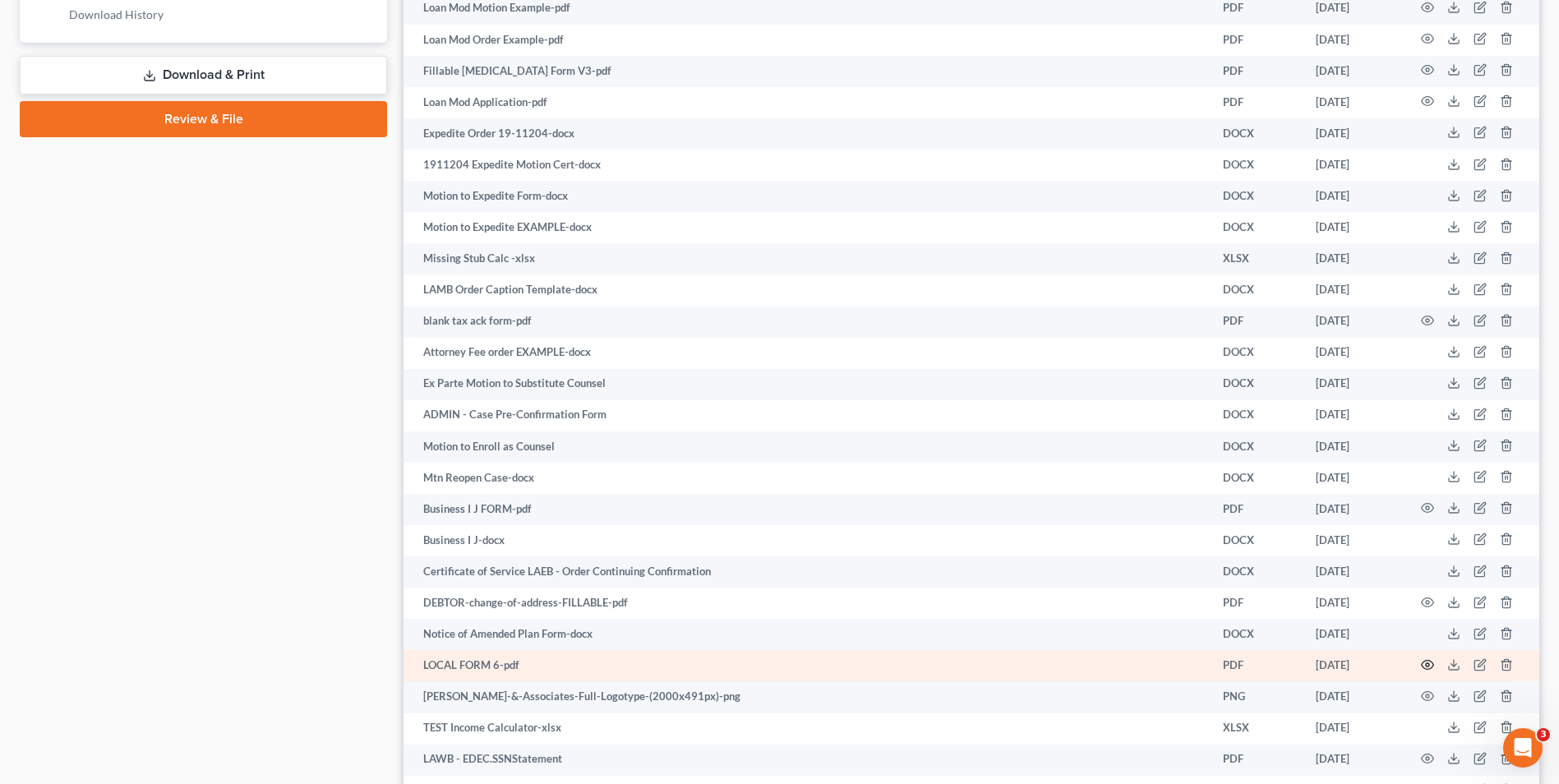
click at [1429, 660] on icon "button" at bounding box center [1427, 664] width 12 height 9
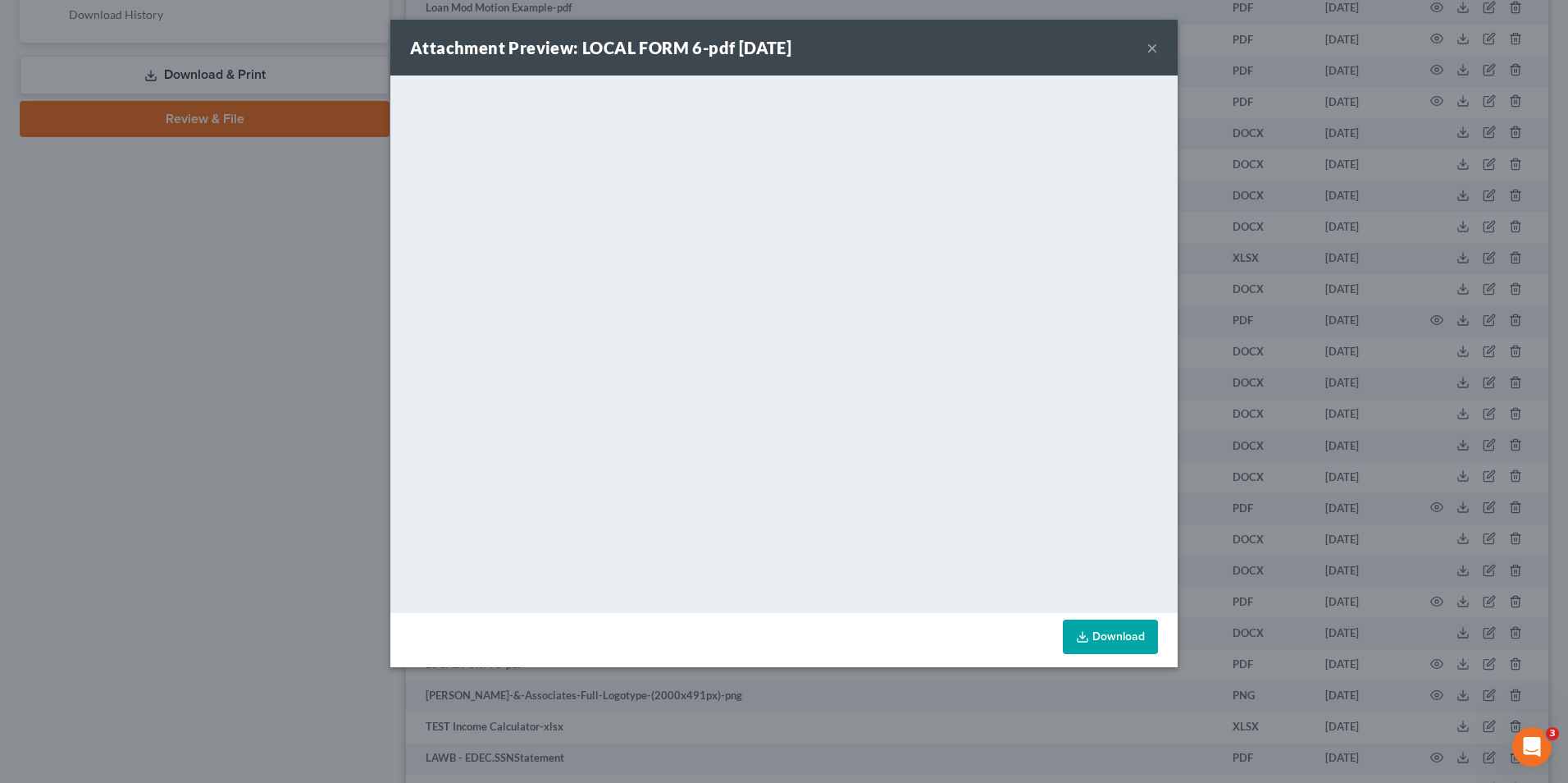
click at [1153, 46] on button "×" at bounding box center [1152, 48] width 12 height 20
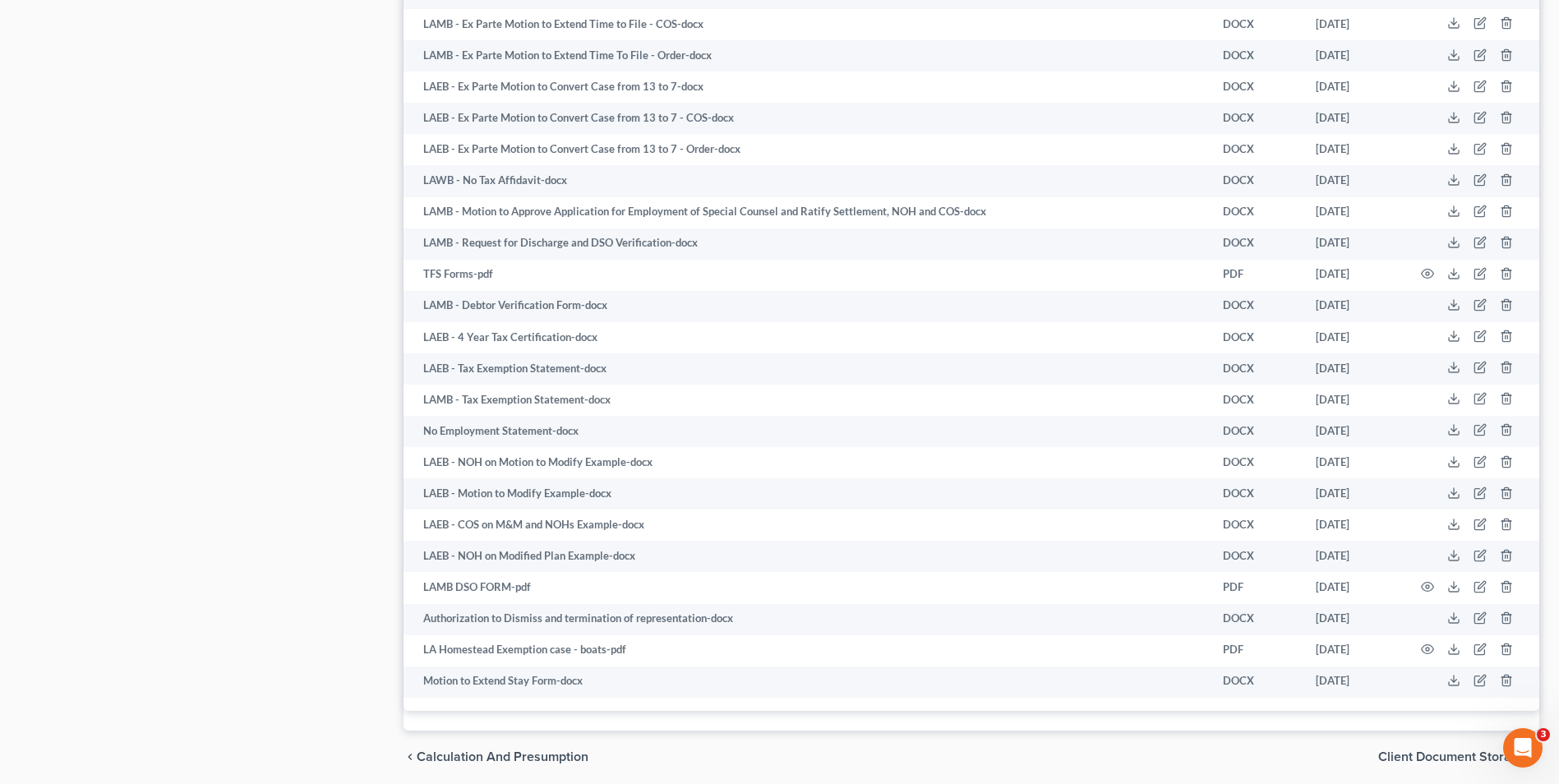
scroll to position [3368, 0]
